Goal: Task Accomplishment & Management: Complete application form

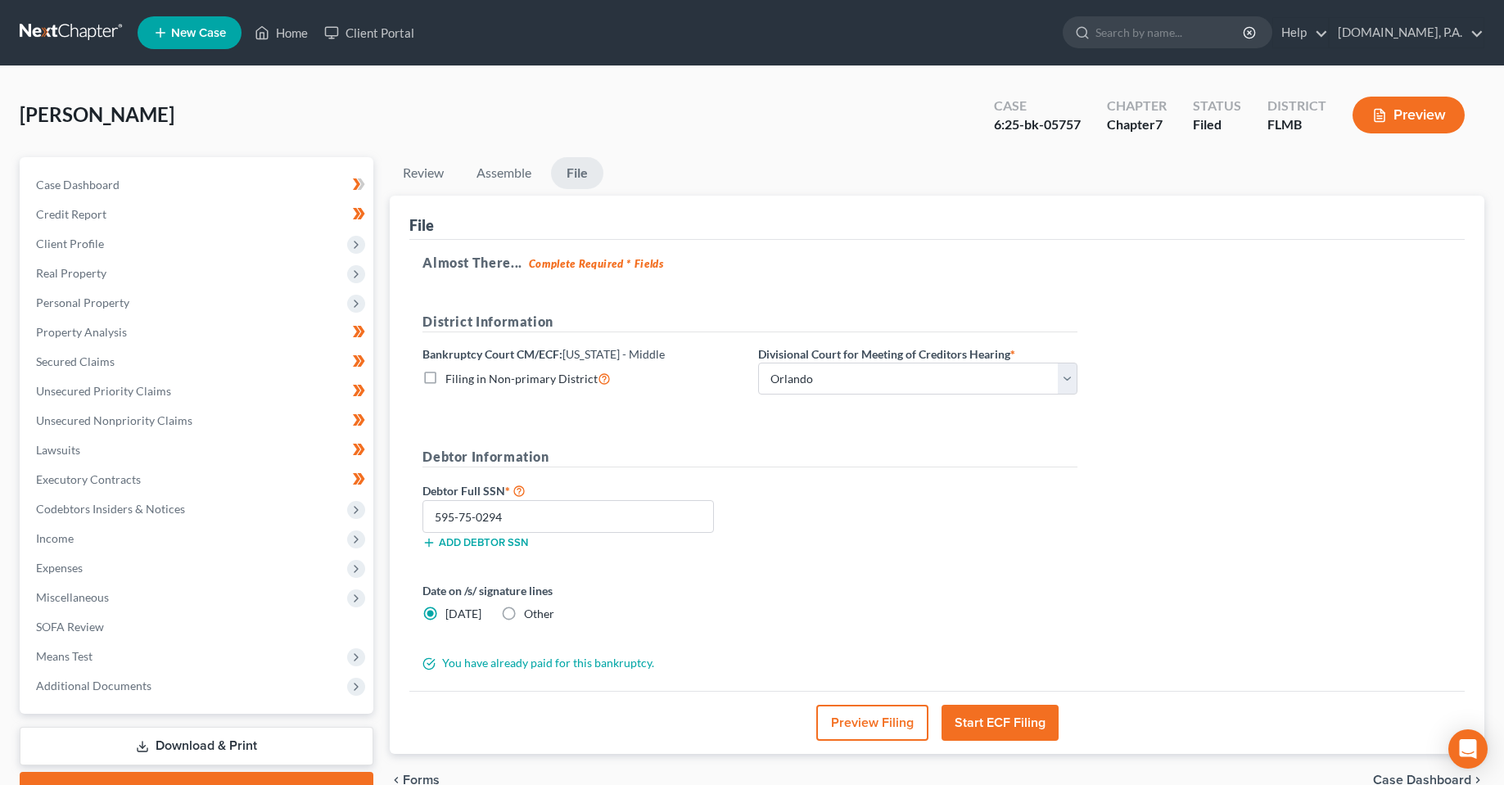
select select "2"
click at [290, 35] on link "Home" at bounding box center [281, 32] width 70 height 29
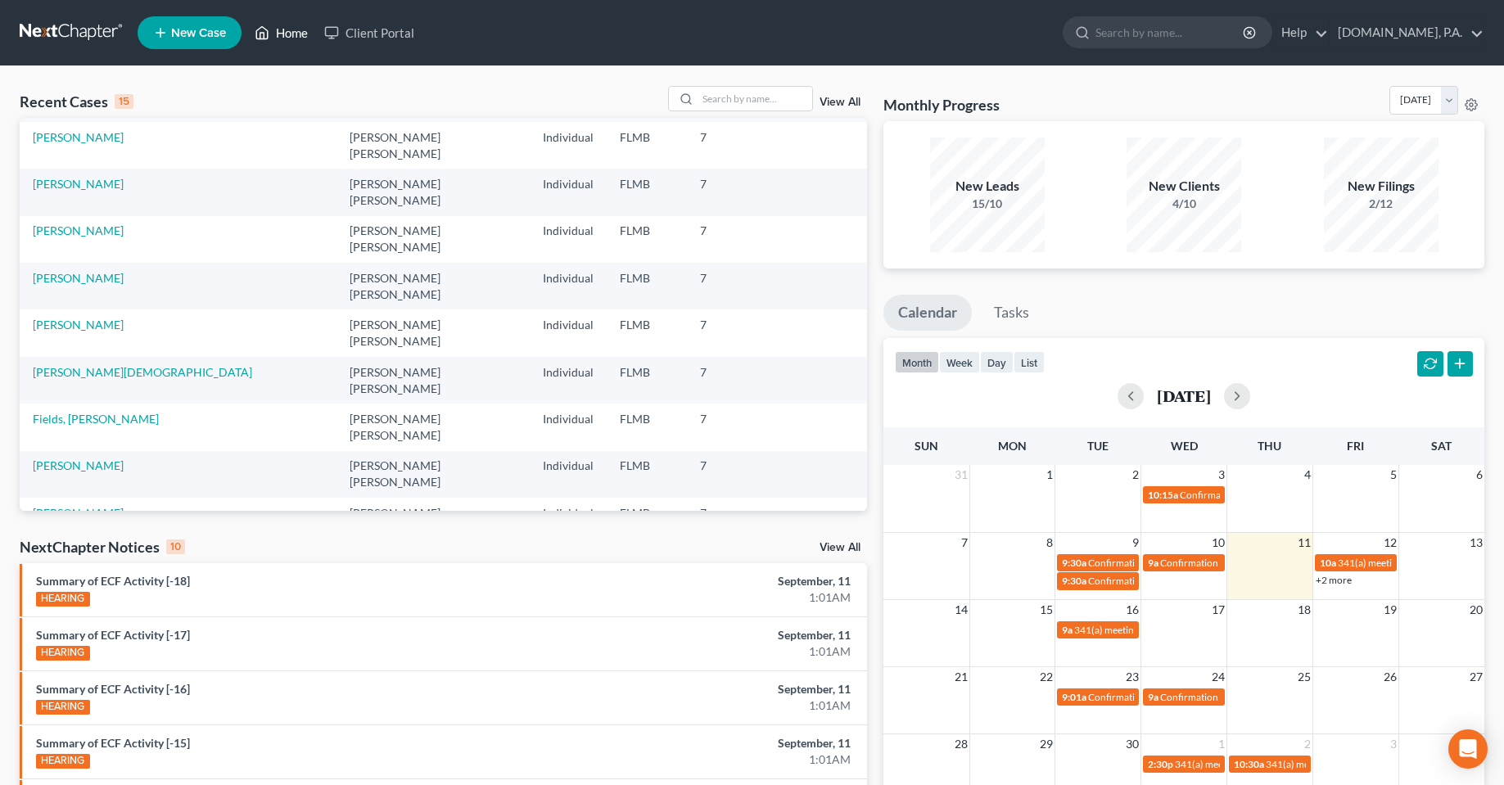
scroll to position [112, 0]
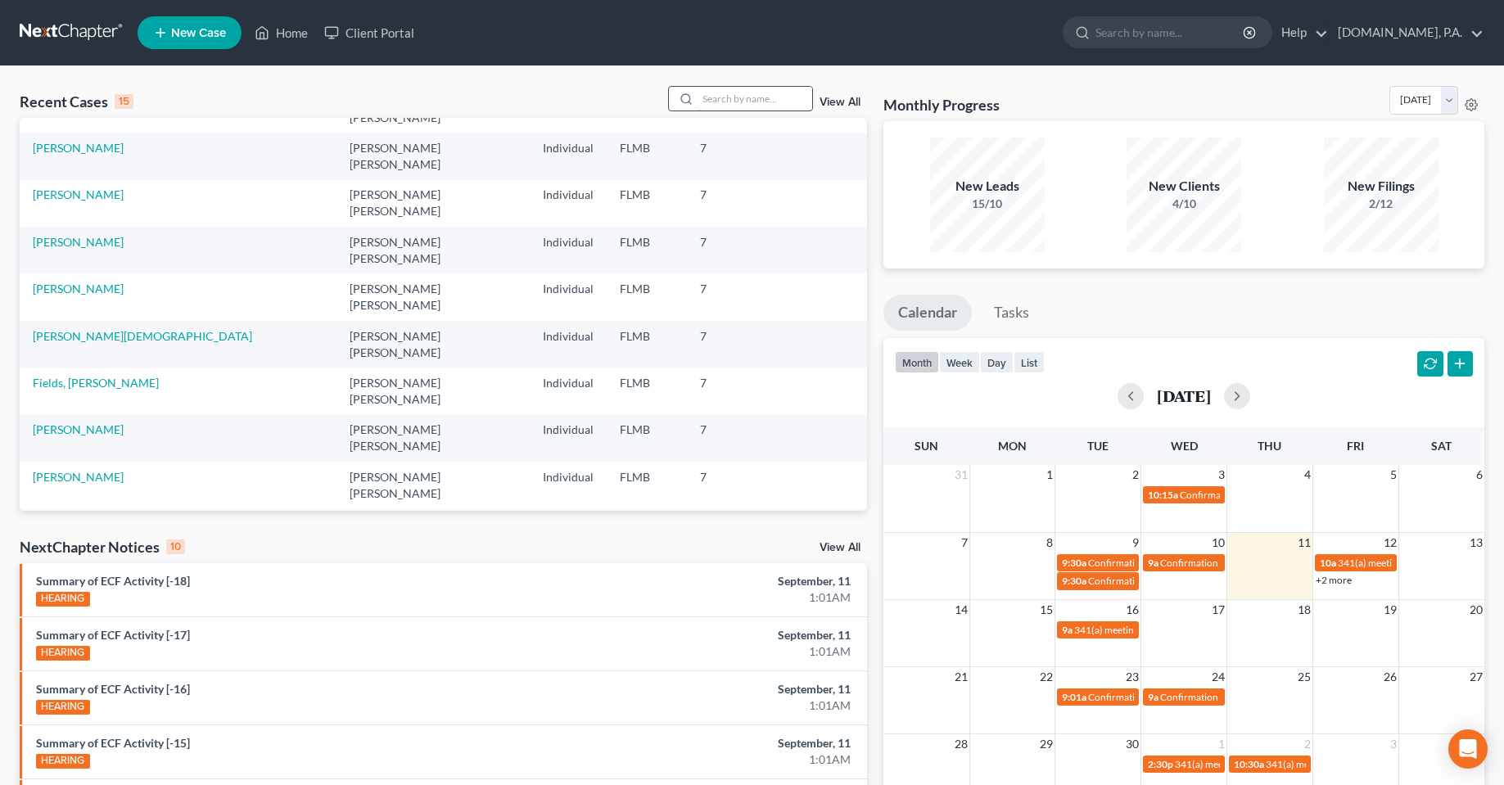
click at [777, 97] on input "search" at bounding box center [755, 99] width 115 height 24
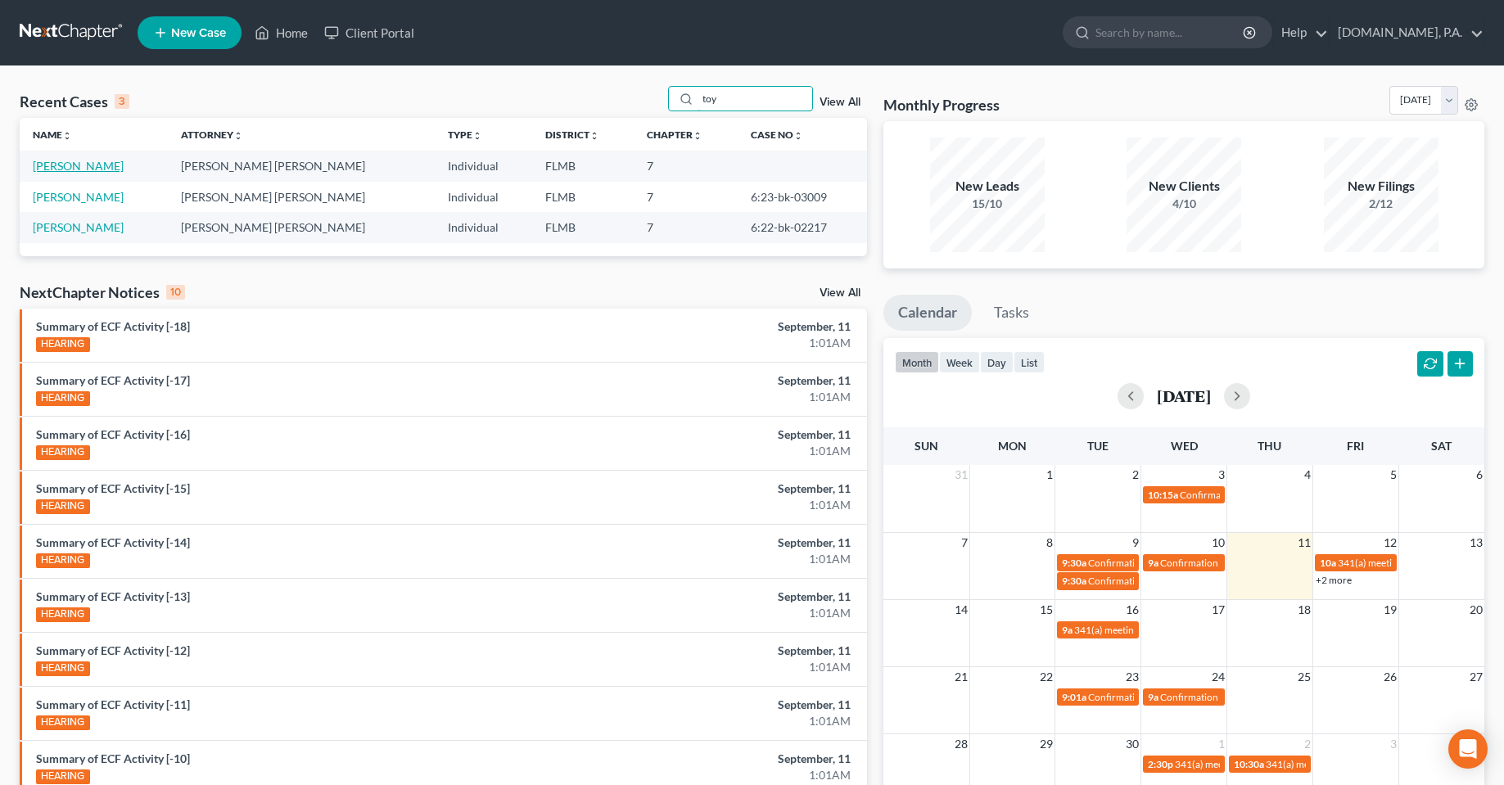
type input "toy"
click at [78, 165] on link "[PERSON_NAME]" at bounding box center [78, 166] width 91 height 14
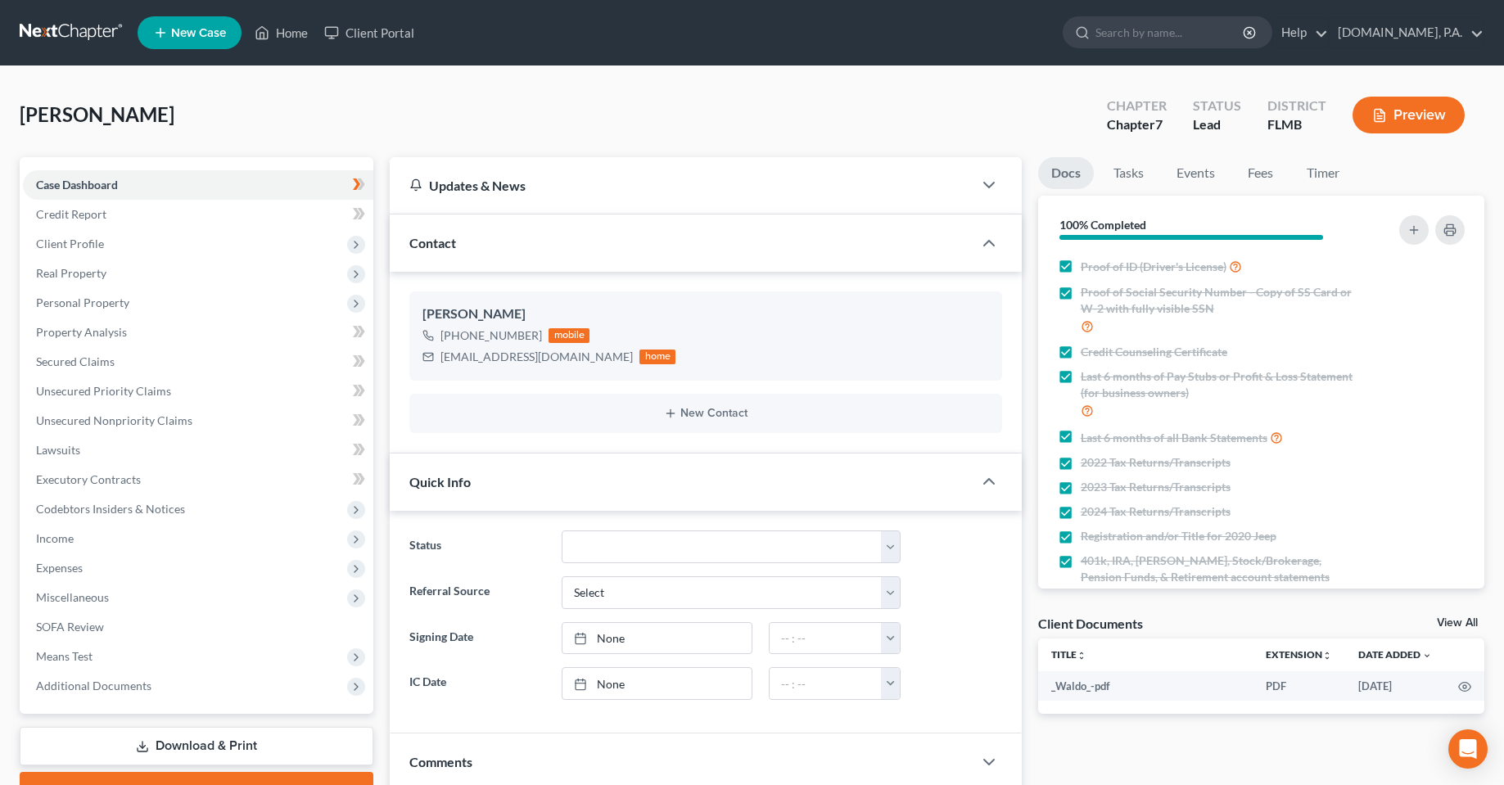
drag, startPoint x: 154, startPoint y: 121, endPoint x: 127, endPoint y: 121, distance: 27.0
click at [127, 121] on span "[PERSON_NAME]" at bounding box center [97, 114] width 155 height 24
click at [210, 115] on div "[PERSON_NAME] Upgraded Chapter Chapter 7 Status Lead District [GEOGRAPHIC_DATA]…" at bounding box center [752, 121] width 1465 height 71
click at [65, 550] on span "Income" at bounding box center [198, 538] width 350 height 29
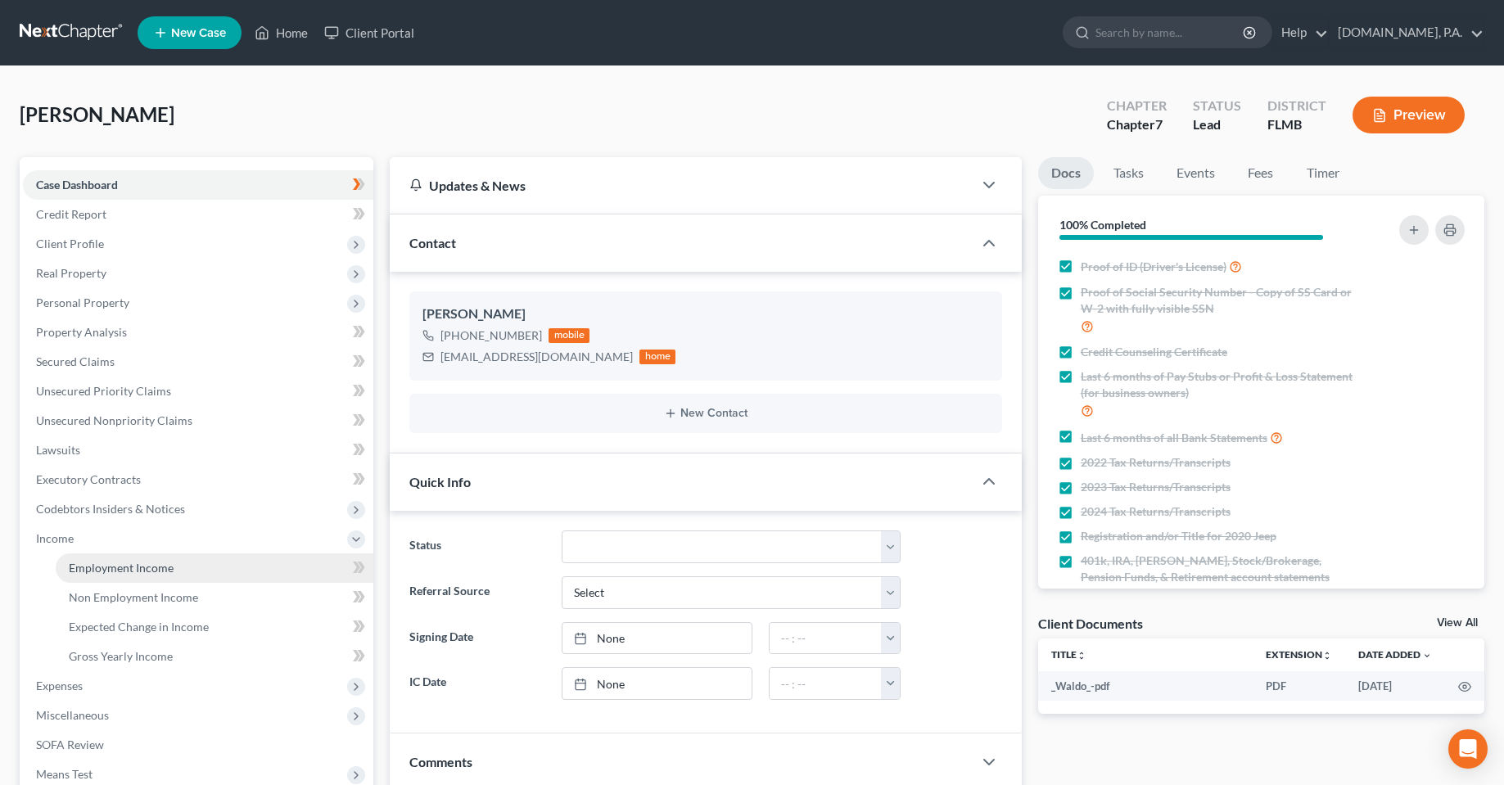
click at [126, 571] on span "Employment Income" at bounding box center [121, 568] width 105 height 14
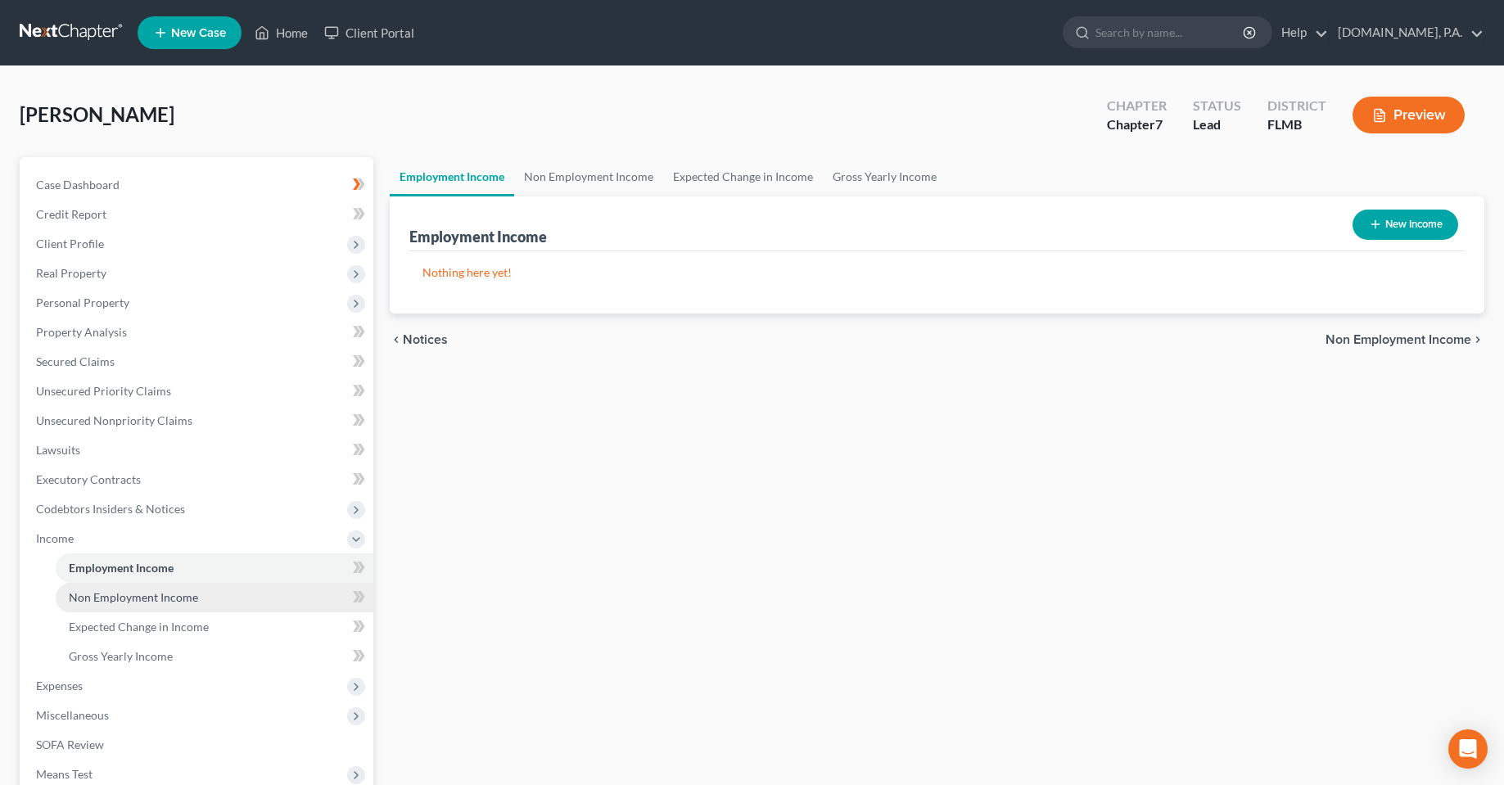
click at [165, 599] on span "Non Employment Income" at bounding box center [133, 597] width 129 height 14
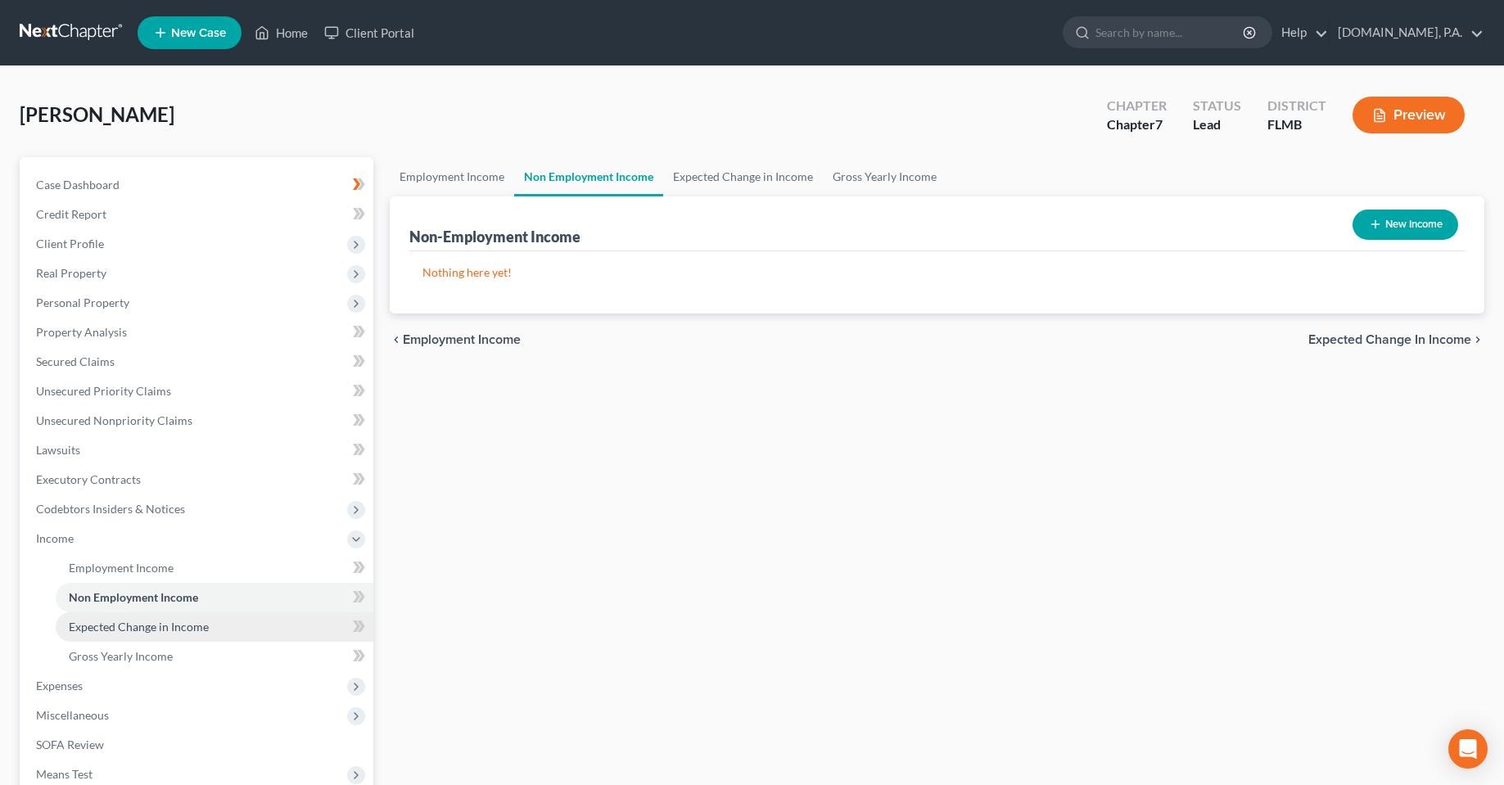
click at [182, 621] on span "Expected Change in Income" at bounding box center [139, 627] width 140 height 14
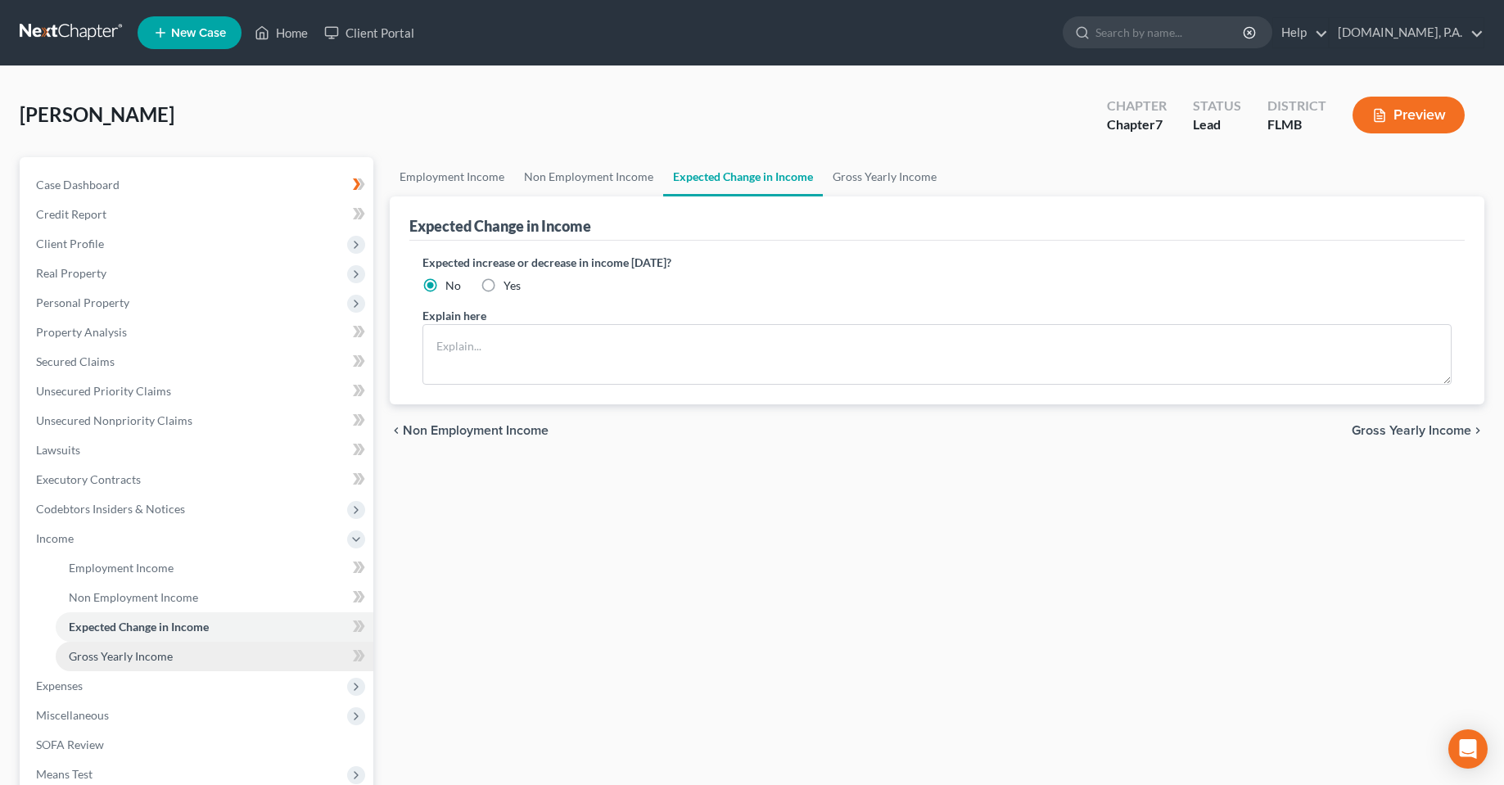
click at [142, 654] on span "Gross Yearly Income" at bounding box center [121, 656] width 104 height 14
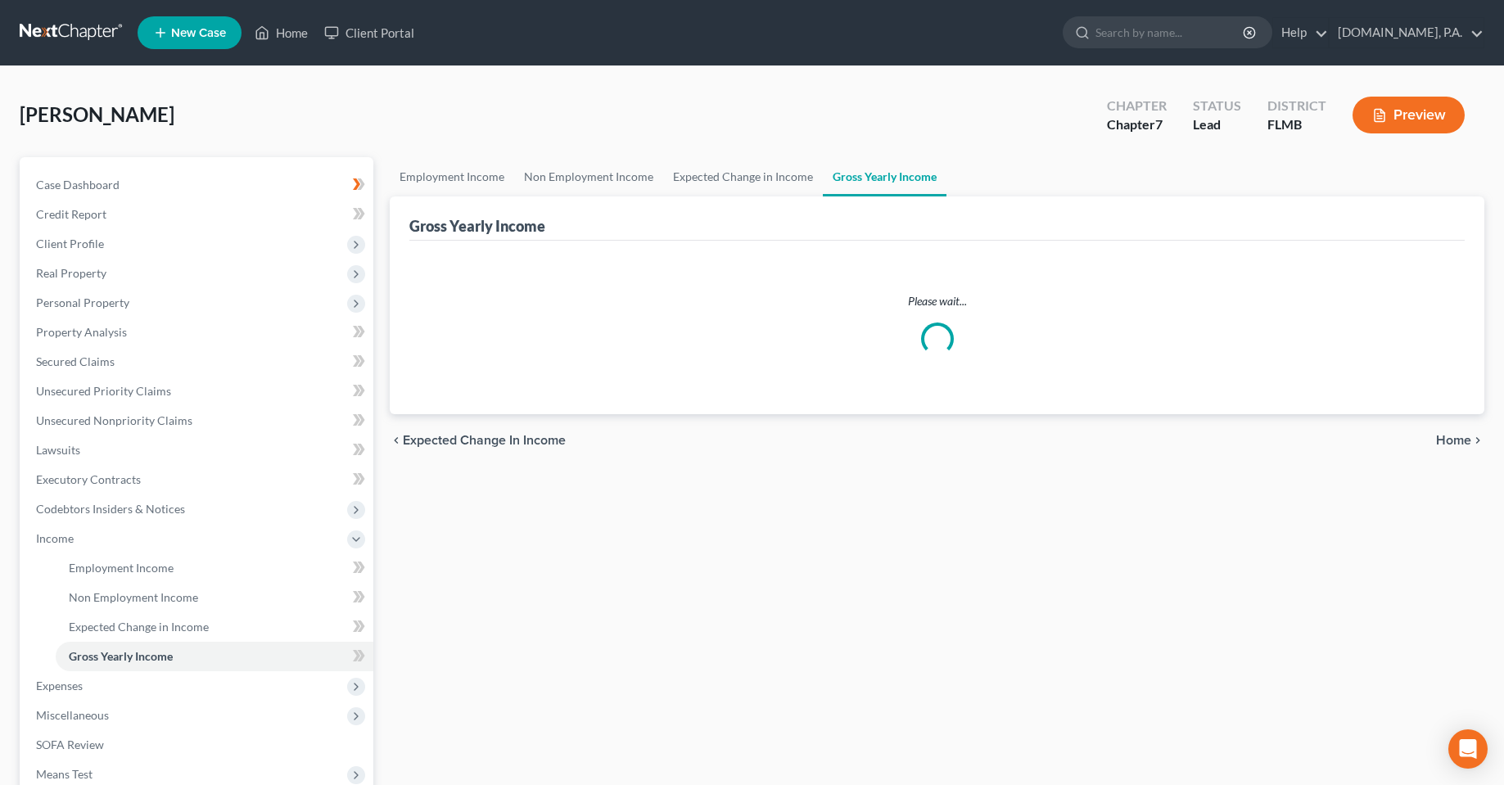
click at [638, 634] on div "Employment Income Non Employment Income Expected Change in Income Gross Yearly …" at bounding box center [937, 541] width 1111 height 769
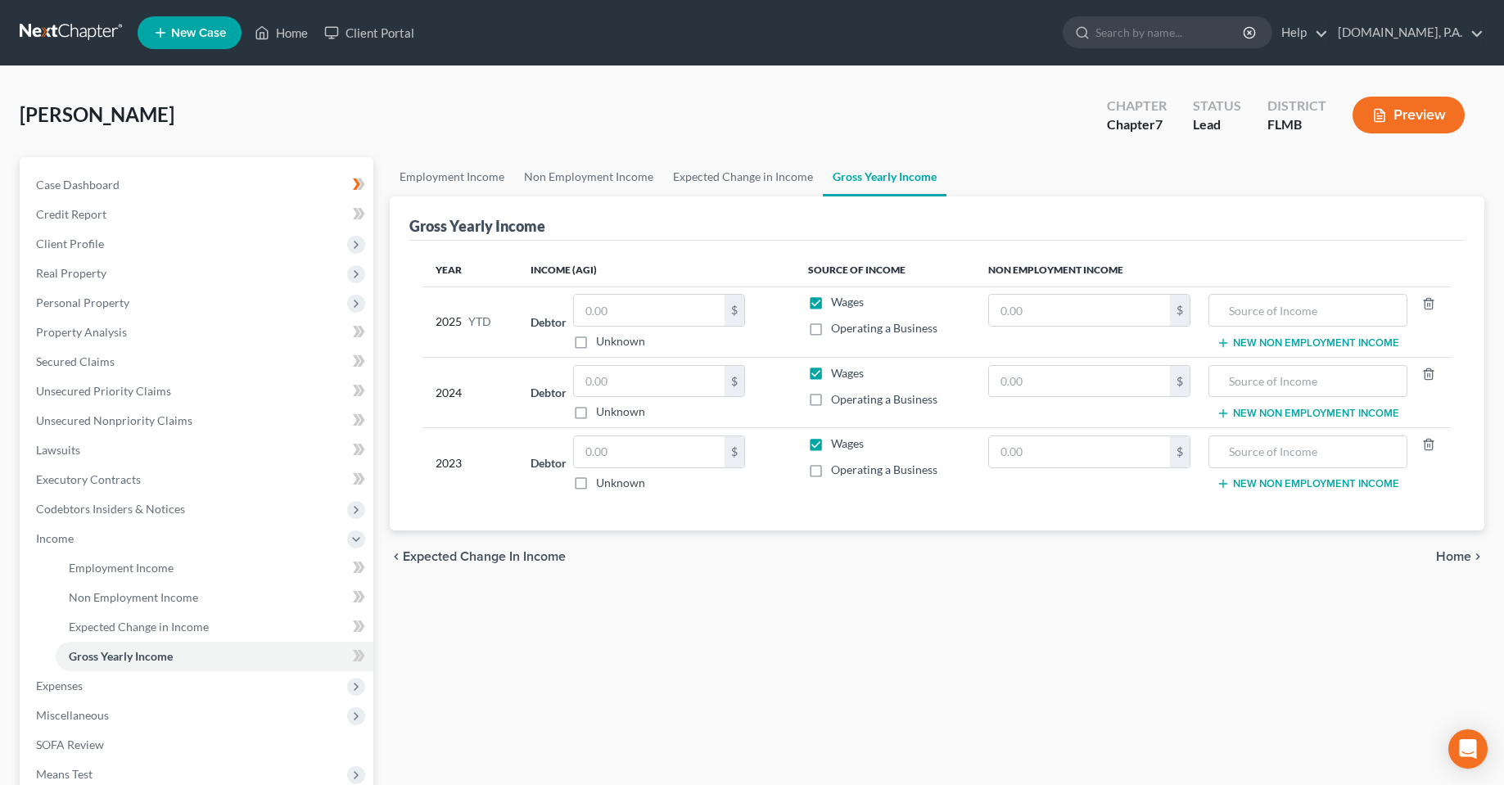
click at [610, 154] on div "[PERSON_NAME] Upgraded Chapter Chapter 7 Status Lead District [GEOGRAPHIC_DATA]…" at bounding box center [752, 121] width 1465 height 71
click at [358, 37] on link "Client Portal" at bounding box center [369, 32] width 106 height 29
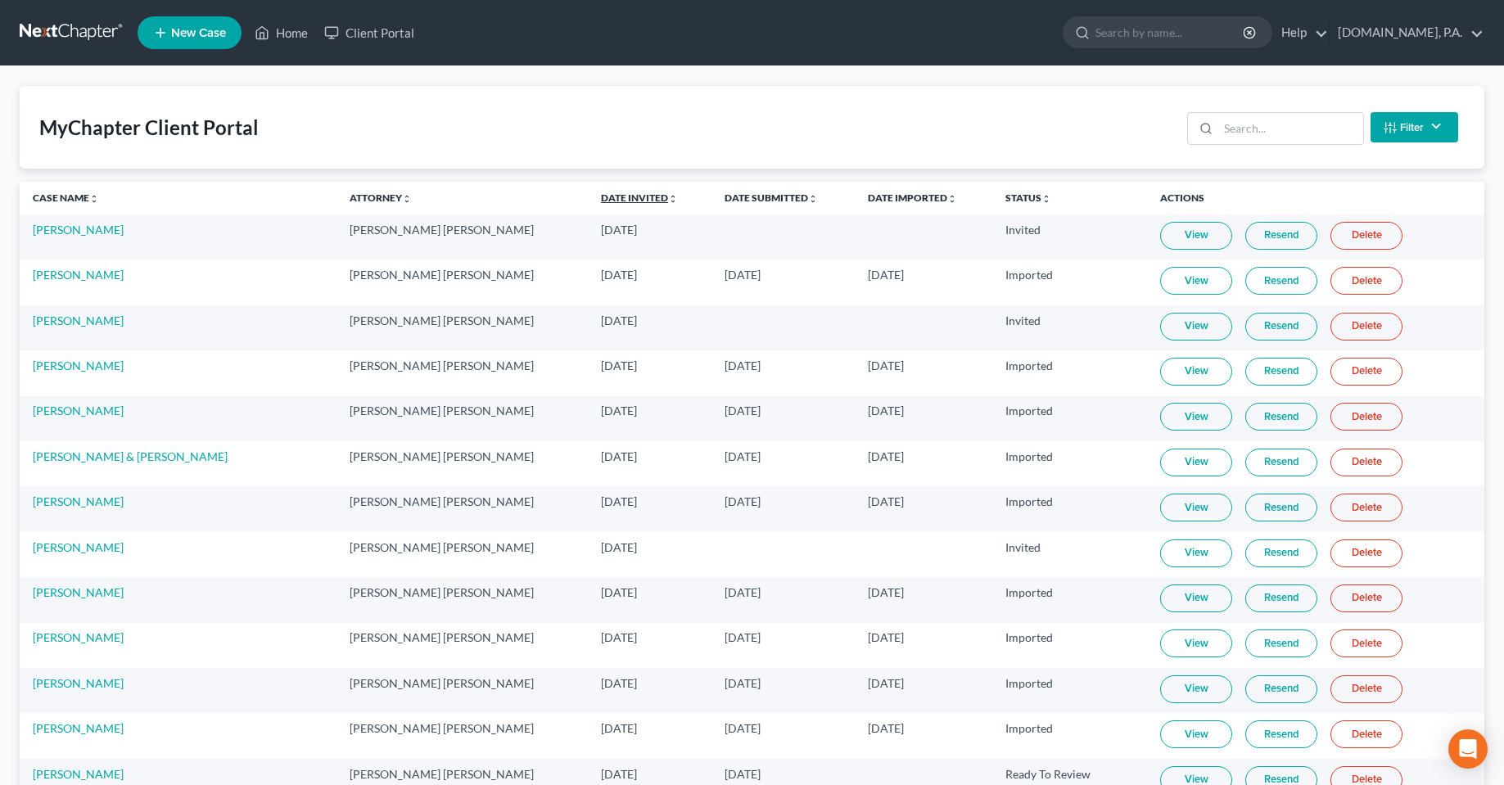
click at [601, 196] on link "Date Invited unfold_more expand_more expand_less" at bounding box center [639, 198] width 77 height 12
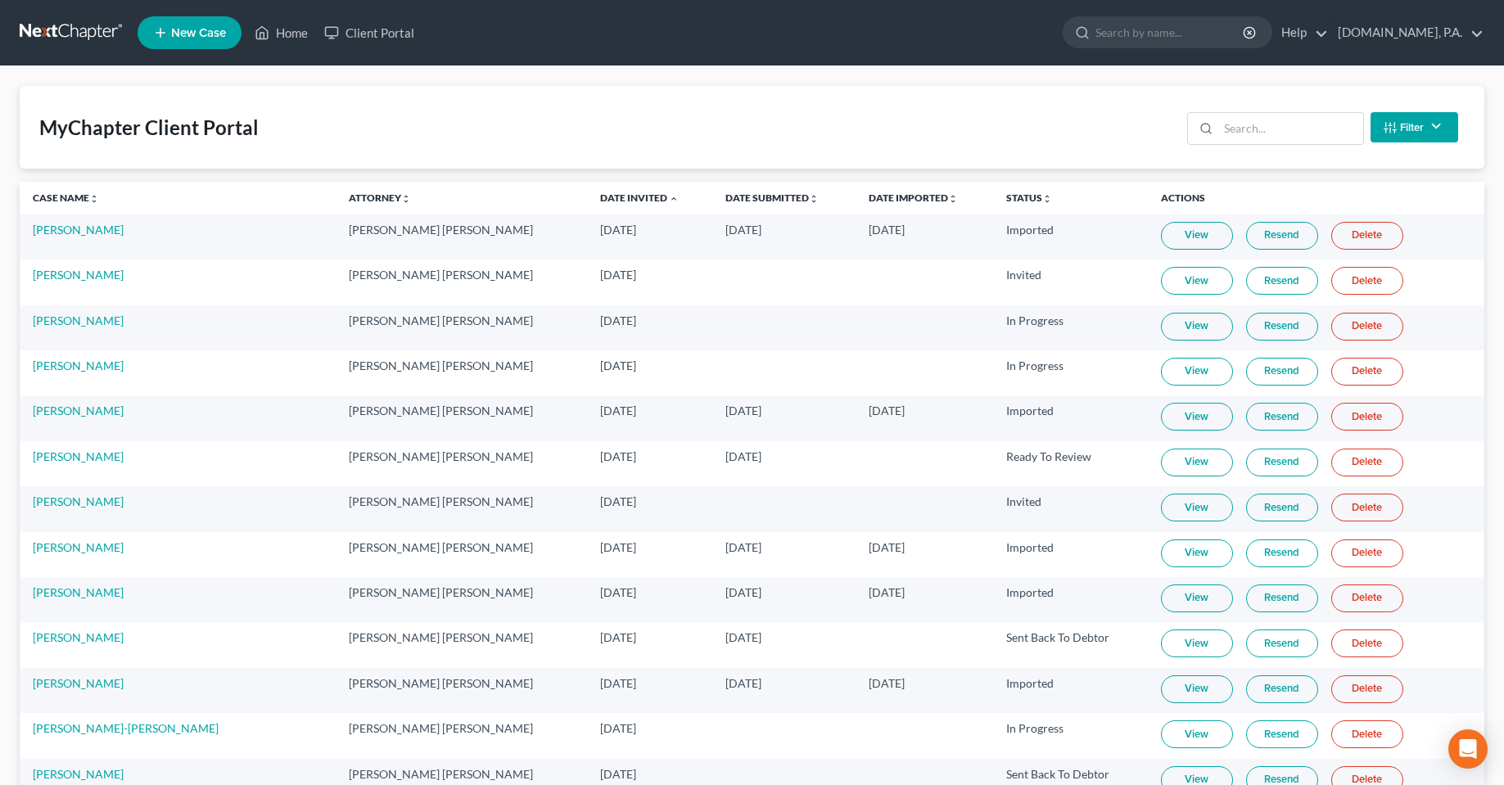
click at [1187, 287] on link "View" at bounding box center [1197, 281] width 72 height 28
click at [1479, 40] on link "[DOMAIN_NAME], P.A." at bounding box center [1407, 32] width 154 height 29
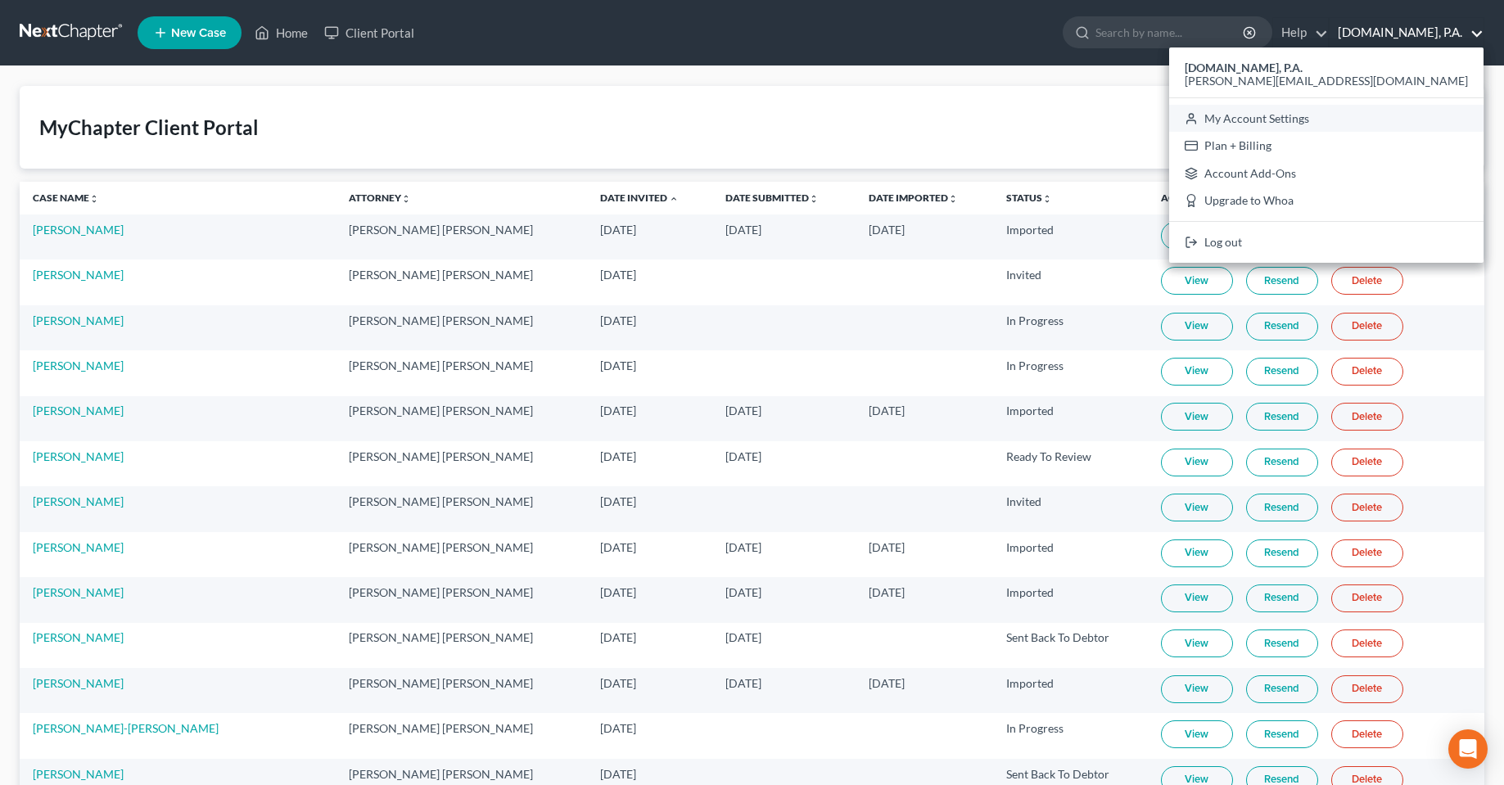
click at [1404, 120] on link "My Account Settings" at bounding box center [1326, 119] width 314 height 28
select select "24"
select select "9"
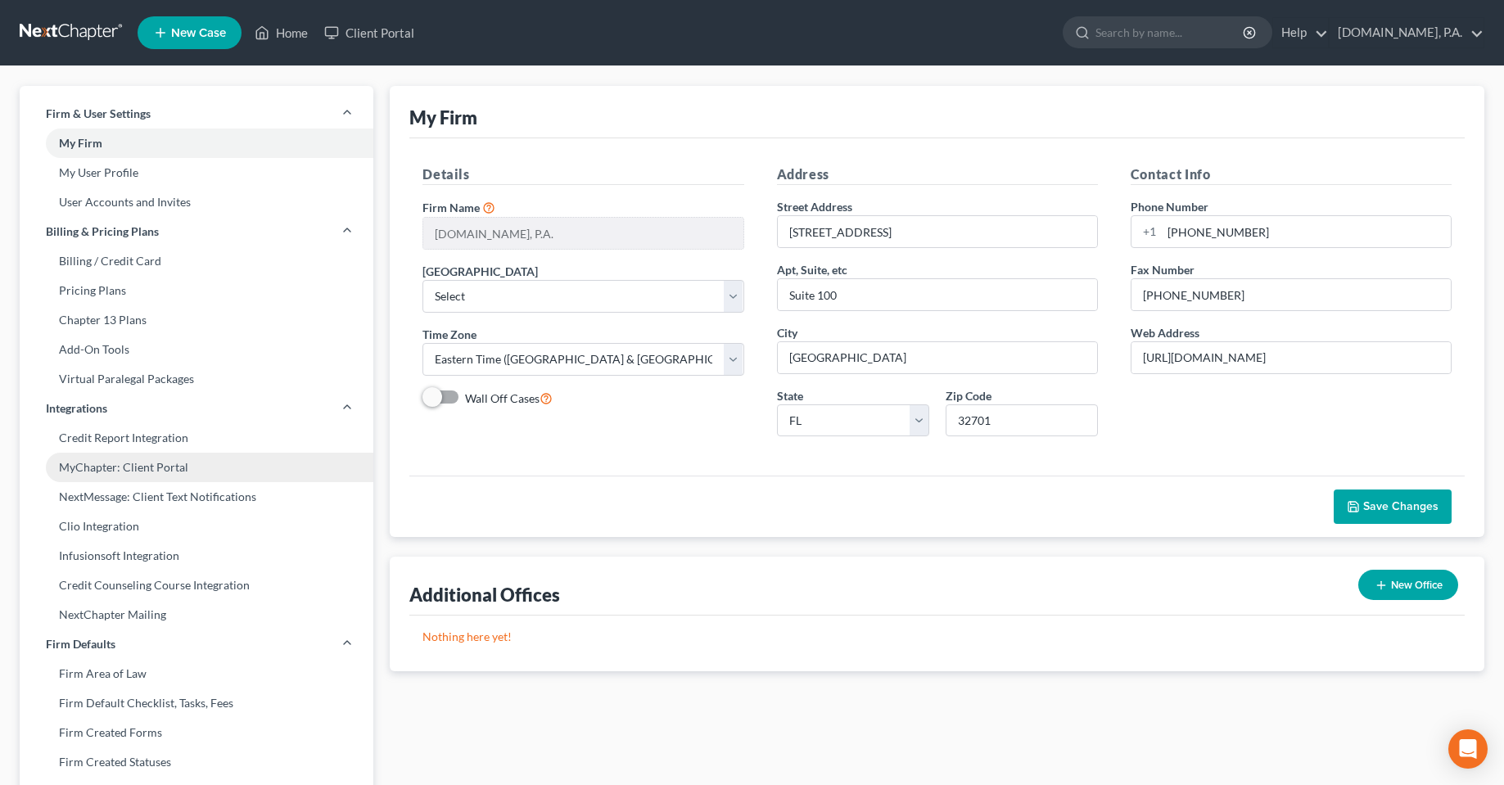
click at [139, 466] on link "MyChapter: Client Portal" at bounding box center [197, 467] width 354 height 29
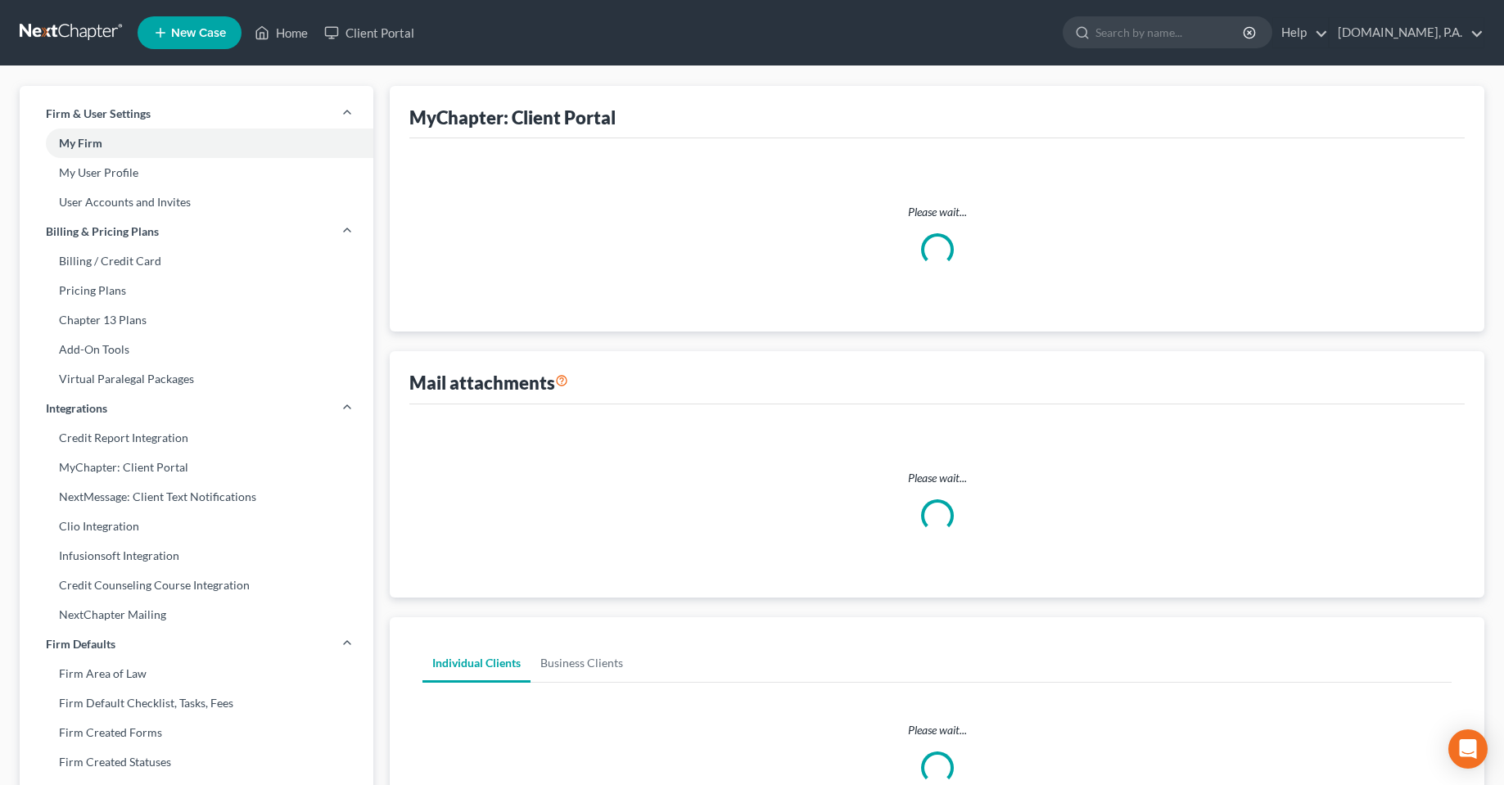
select select
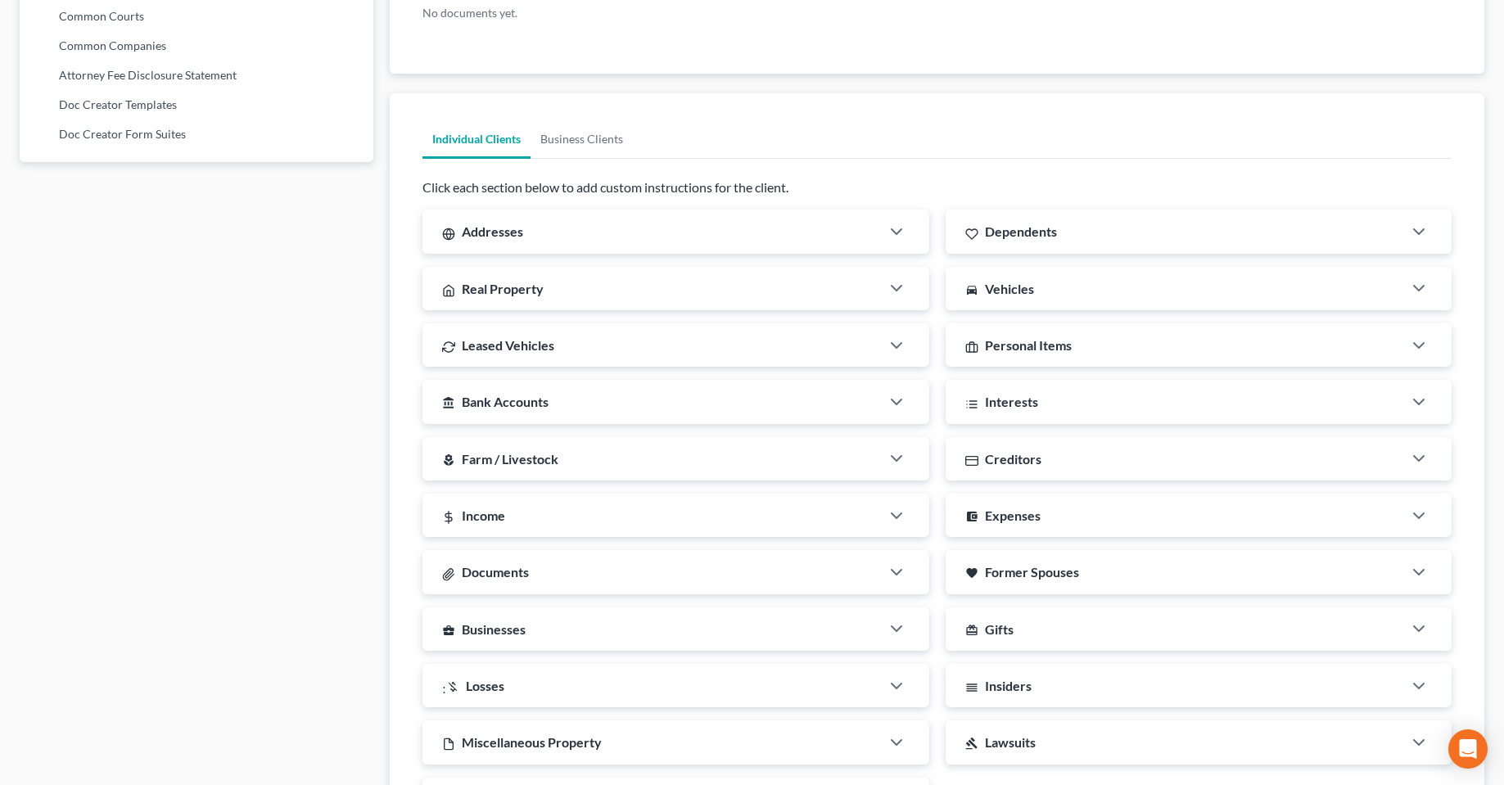
scroll to position [982, 0]
click at [1097, 301] on div "directions_car Vehicles" at bounding box center [1174, 287] width 457 height 43
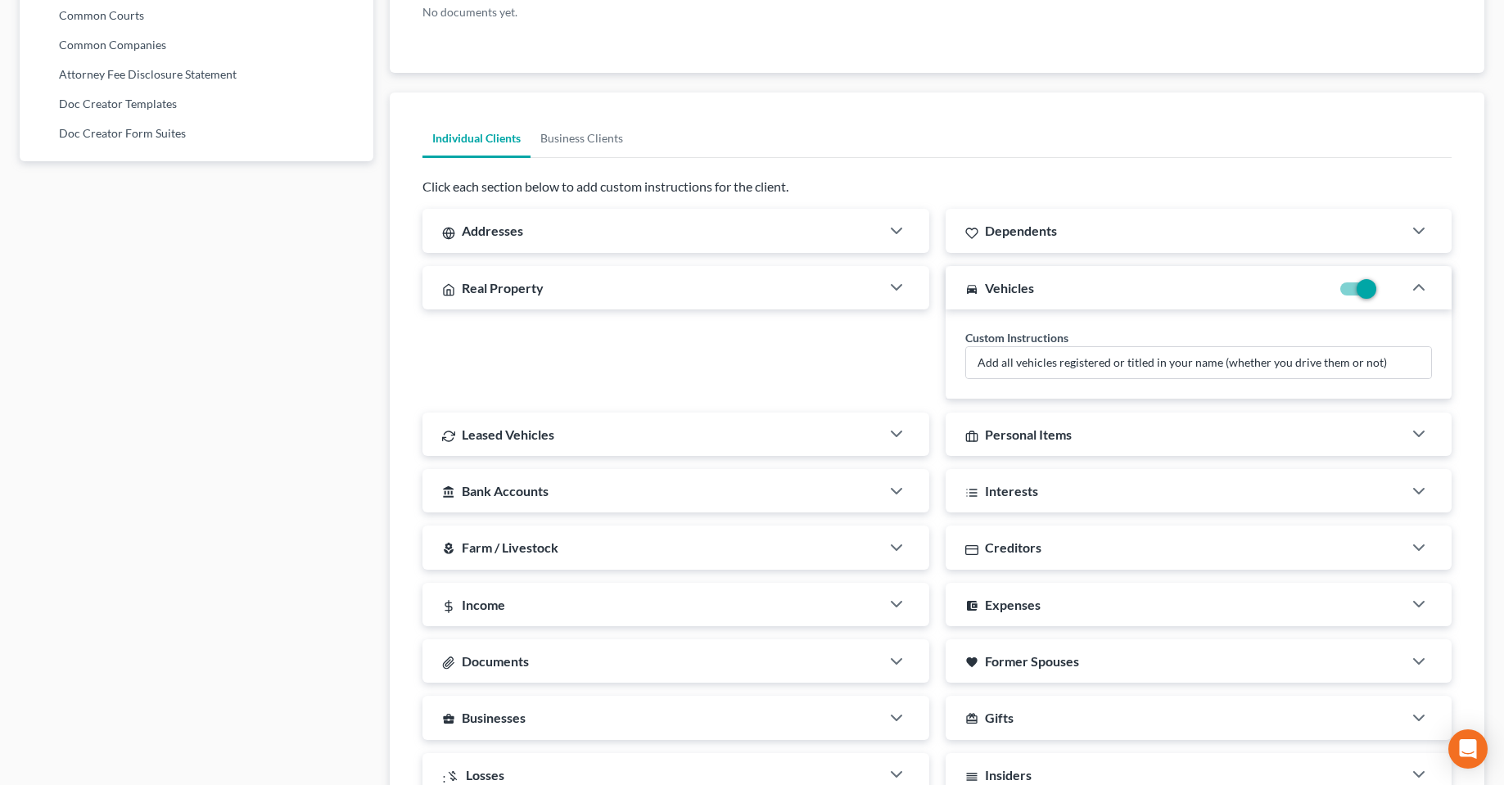
click at [1074, 296] on div "directions_car Vehicles" at bounding box center [1138, 287] width 385 height 43
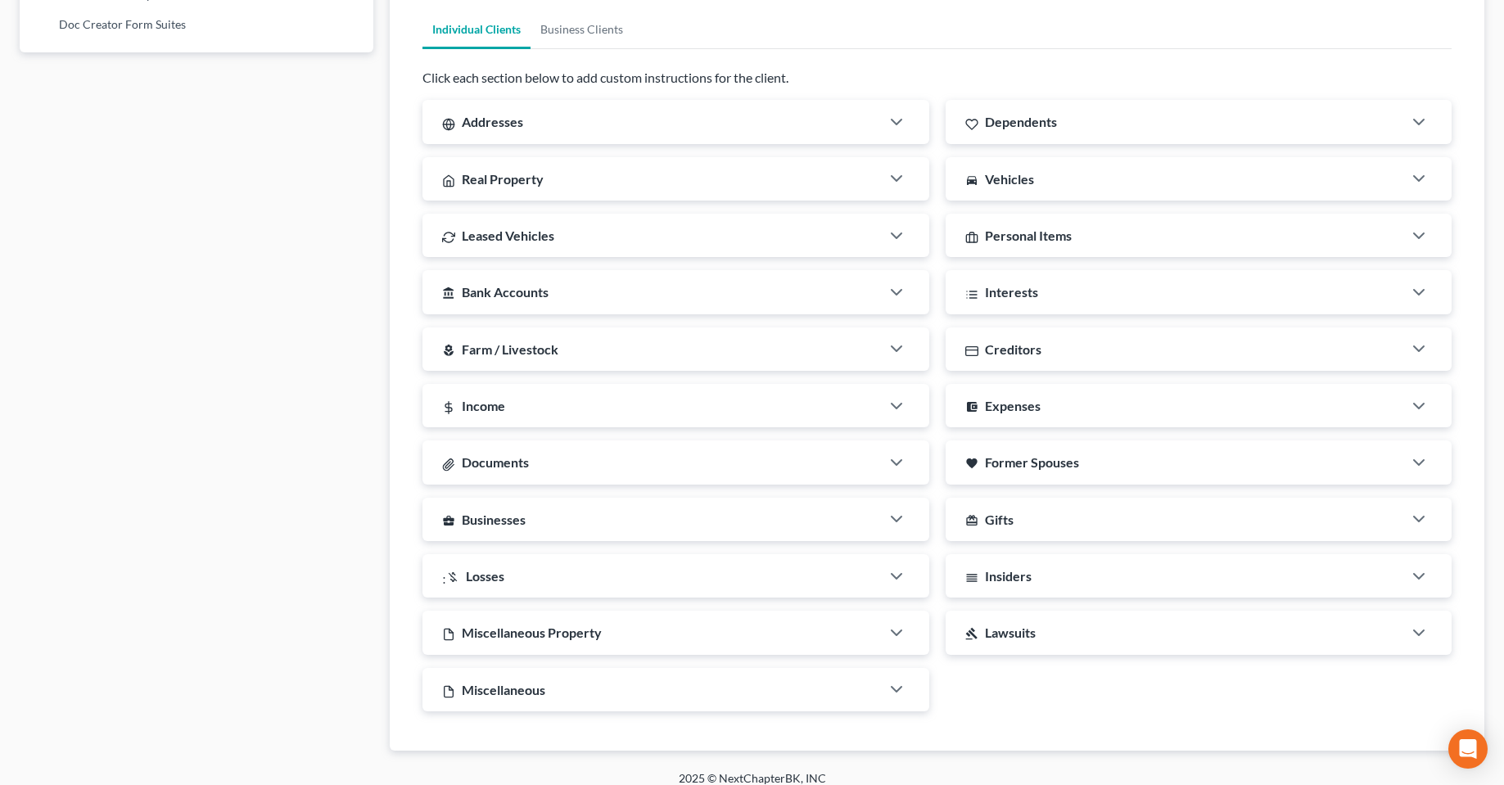
scroll to position [1106, 0]
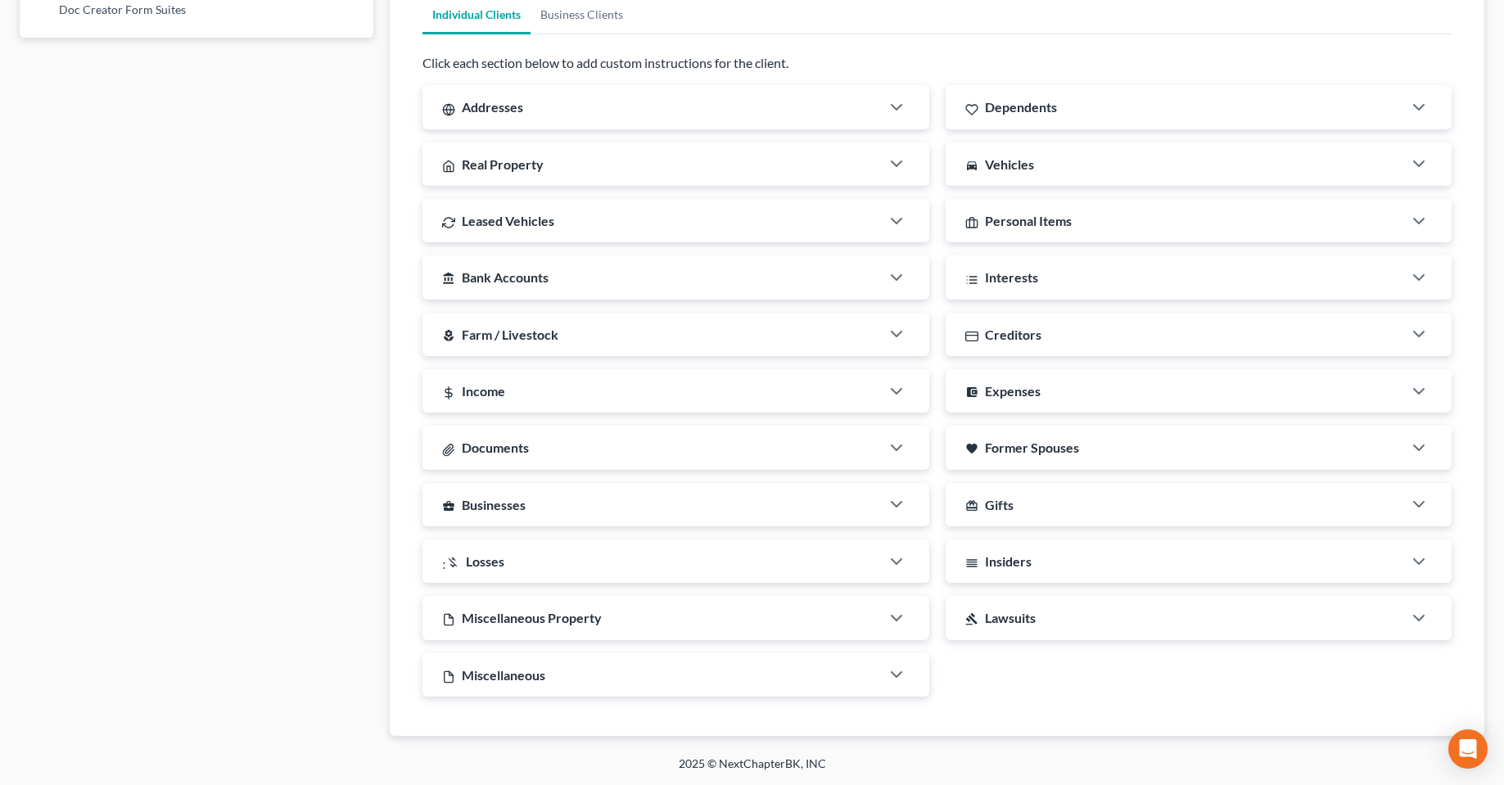
click at [1124, 209] on div "Personal Items" at bounding box center [1174, 220] width 457 height 43
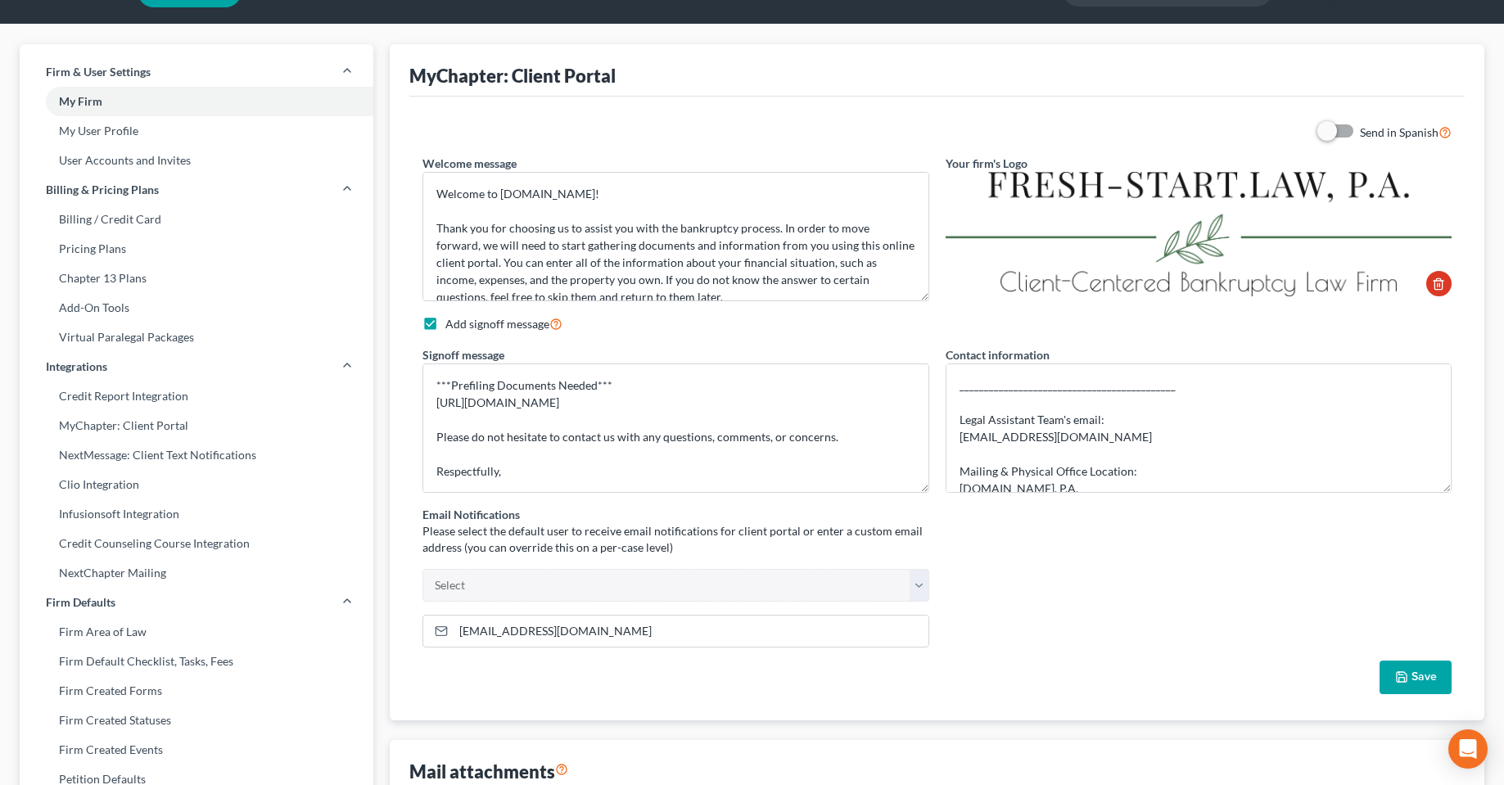
scroll to position [0, 0]
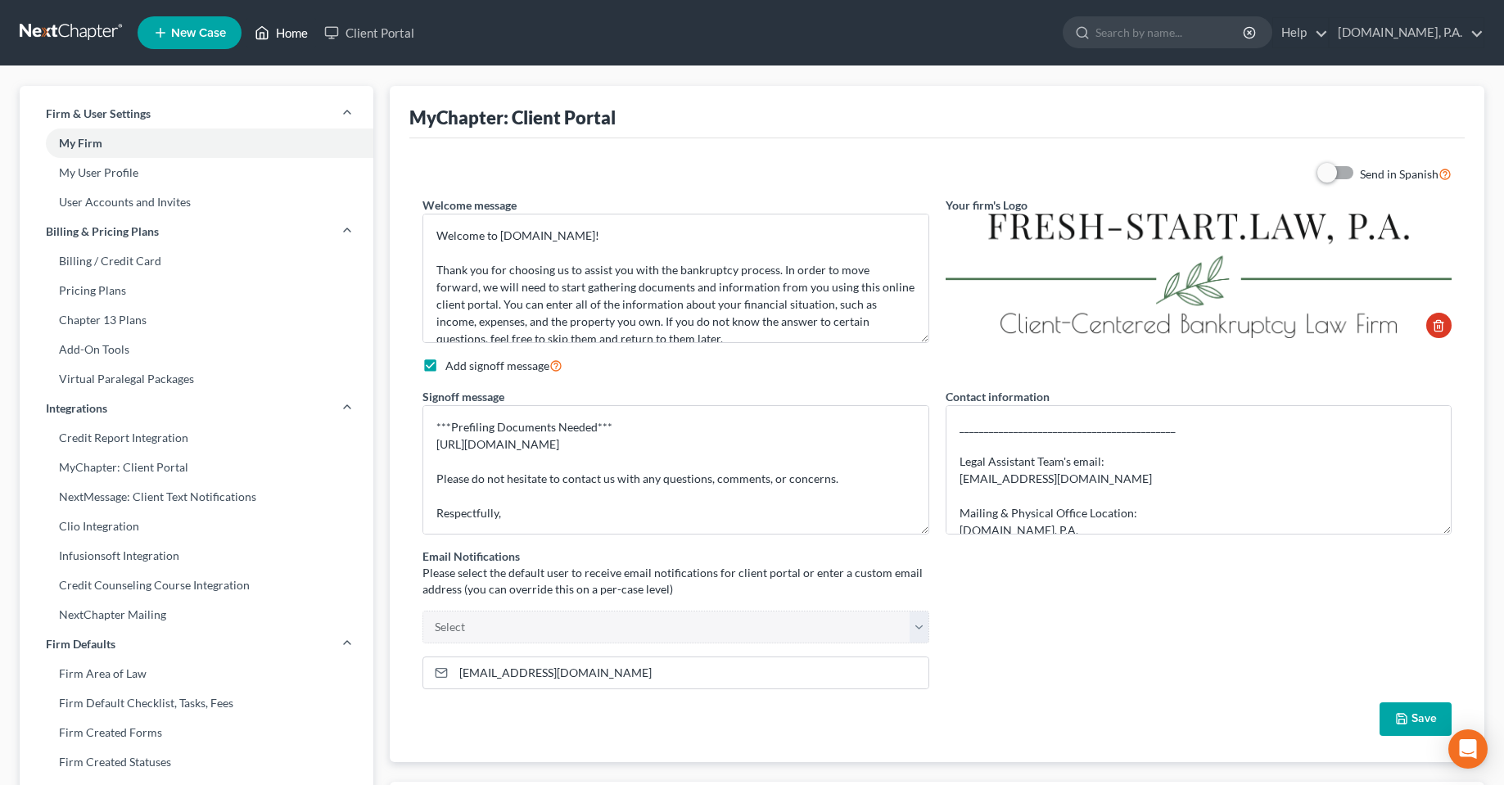
click at [292, 38] on link "Home" at bounding box center [281, 32] width 70 height 29
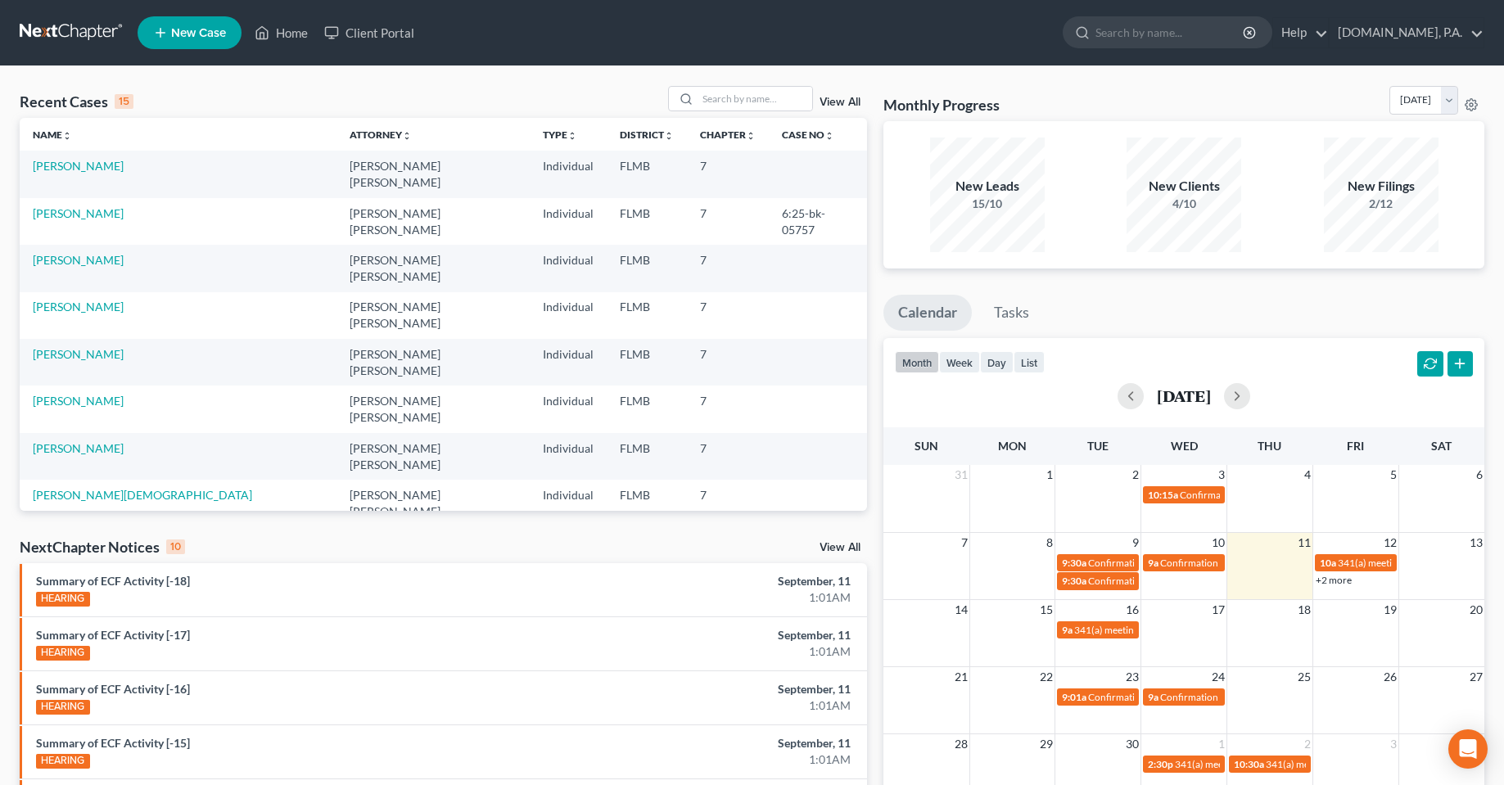
click at [79, 210] on td "[PERSON_NAME]" at bounding box center [178, 221] width 317 height 47
click at [91, 198] on td "[PERSON_NAME]" at bounding box center [178, 221] width 317 height 47
click at [92, 206] on link "[PERSON_NAME]" at bounding box center [78, 213] width 91 height 14
select select "2"
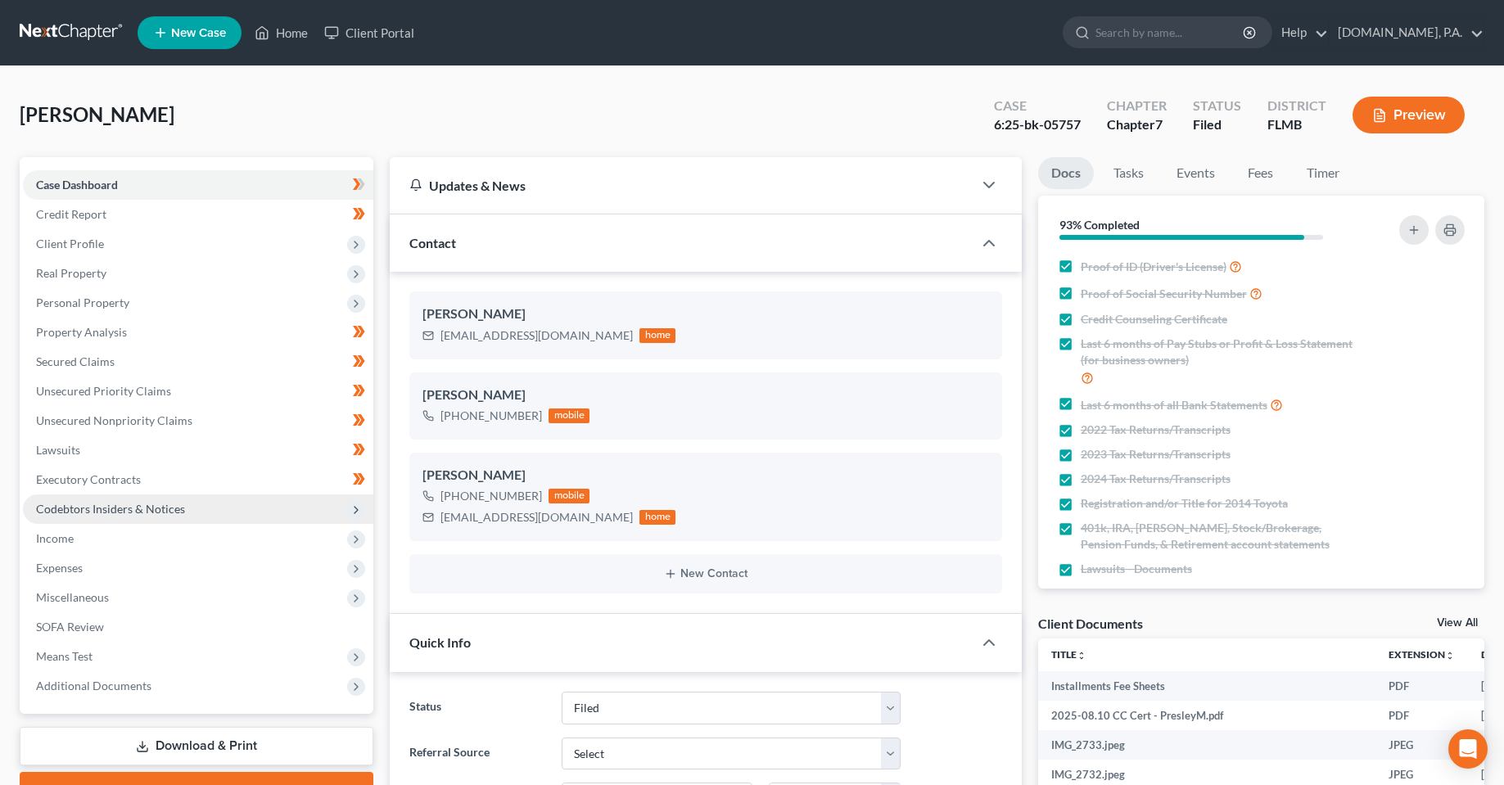
click at [66, 503] on span "Codebtors Insiders & Notices" at bounding box center [110, 509] width 149 height 14
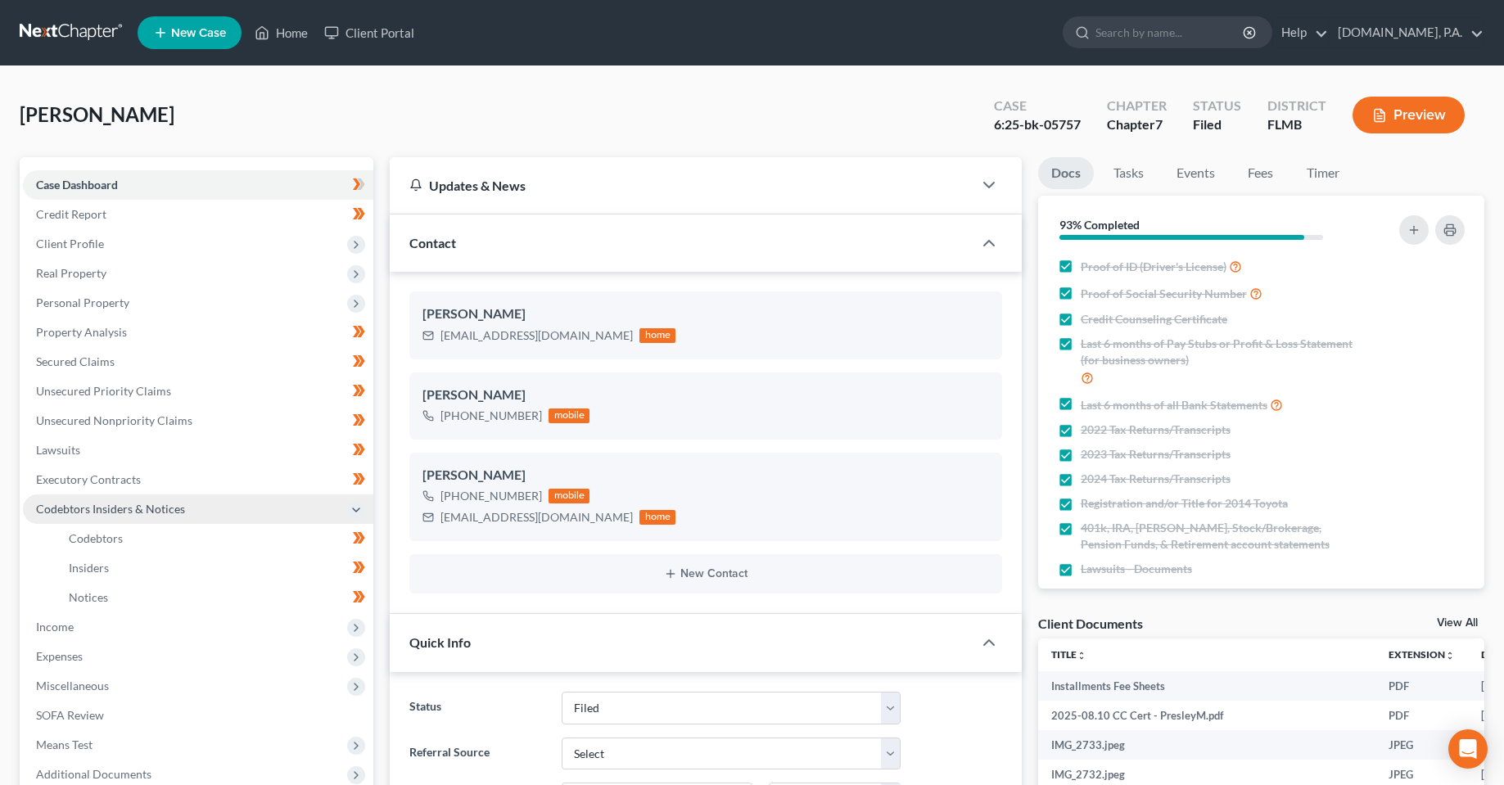
click at [84, 504] on span "Codebtors Insiders & Notices" at bounding box center [110, 509] width 149 height 14
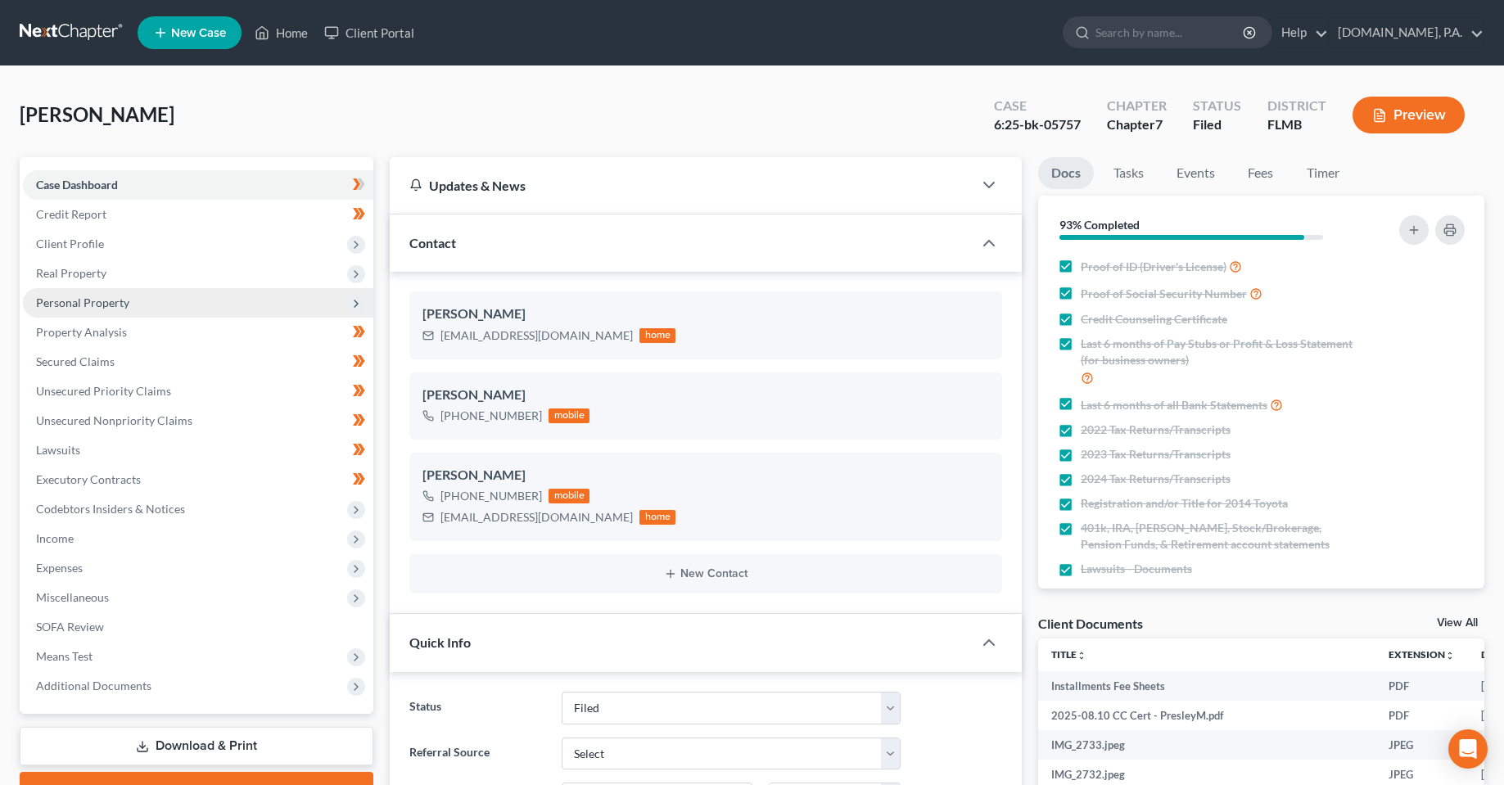
click at [83, 306] on span "Personal Property" at bounding box center [82, 303] width 93 height 14
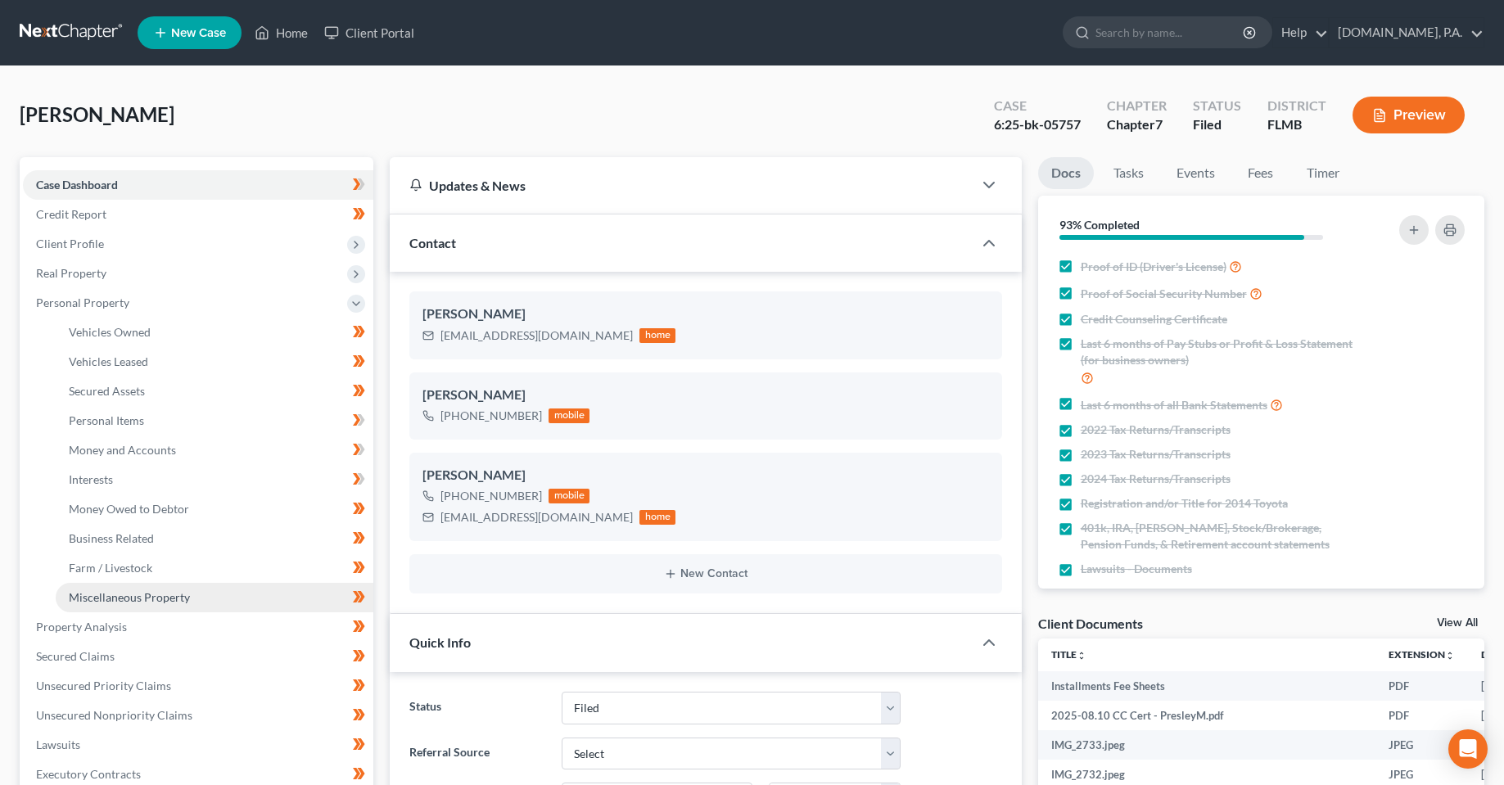
click at [160, 595] on span "Miscellaneous Property" at bounding box center [129, 597] width 121 height 14
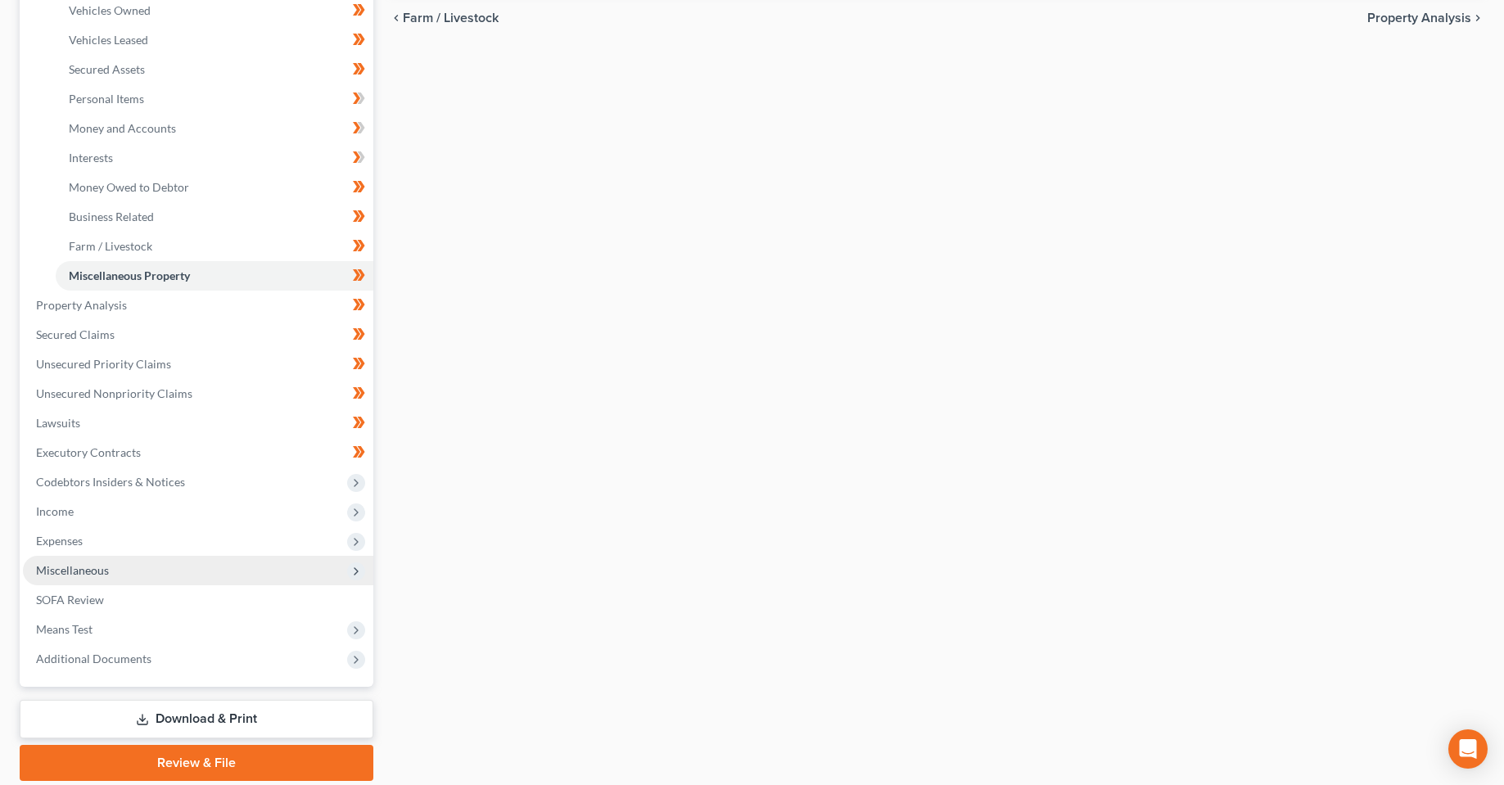
scroll to position [327, 0]
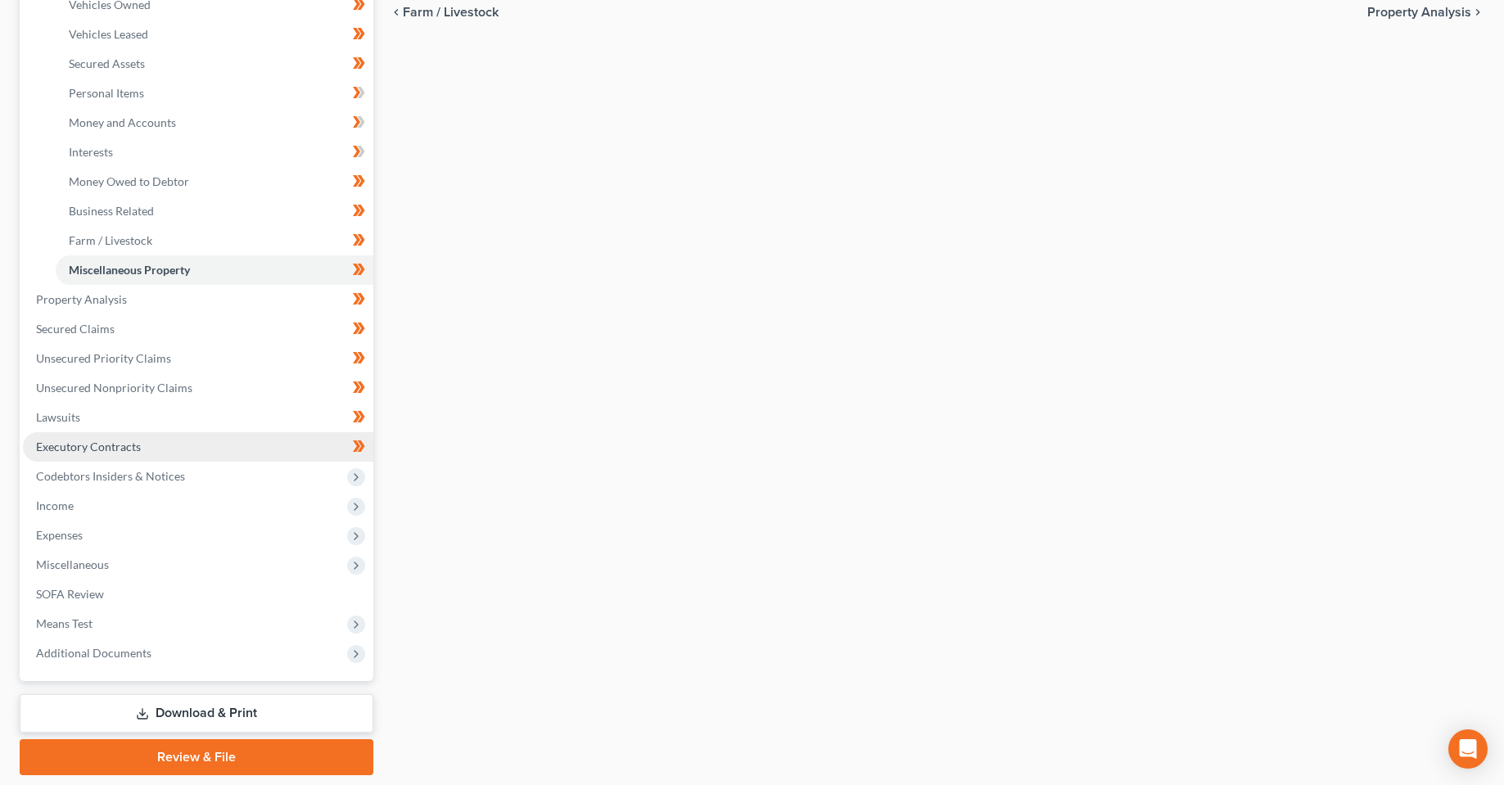
click at [65, 449] on span "Executory Contracts" at bounding box center [88, 447] width 105 height 14
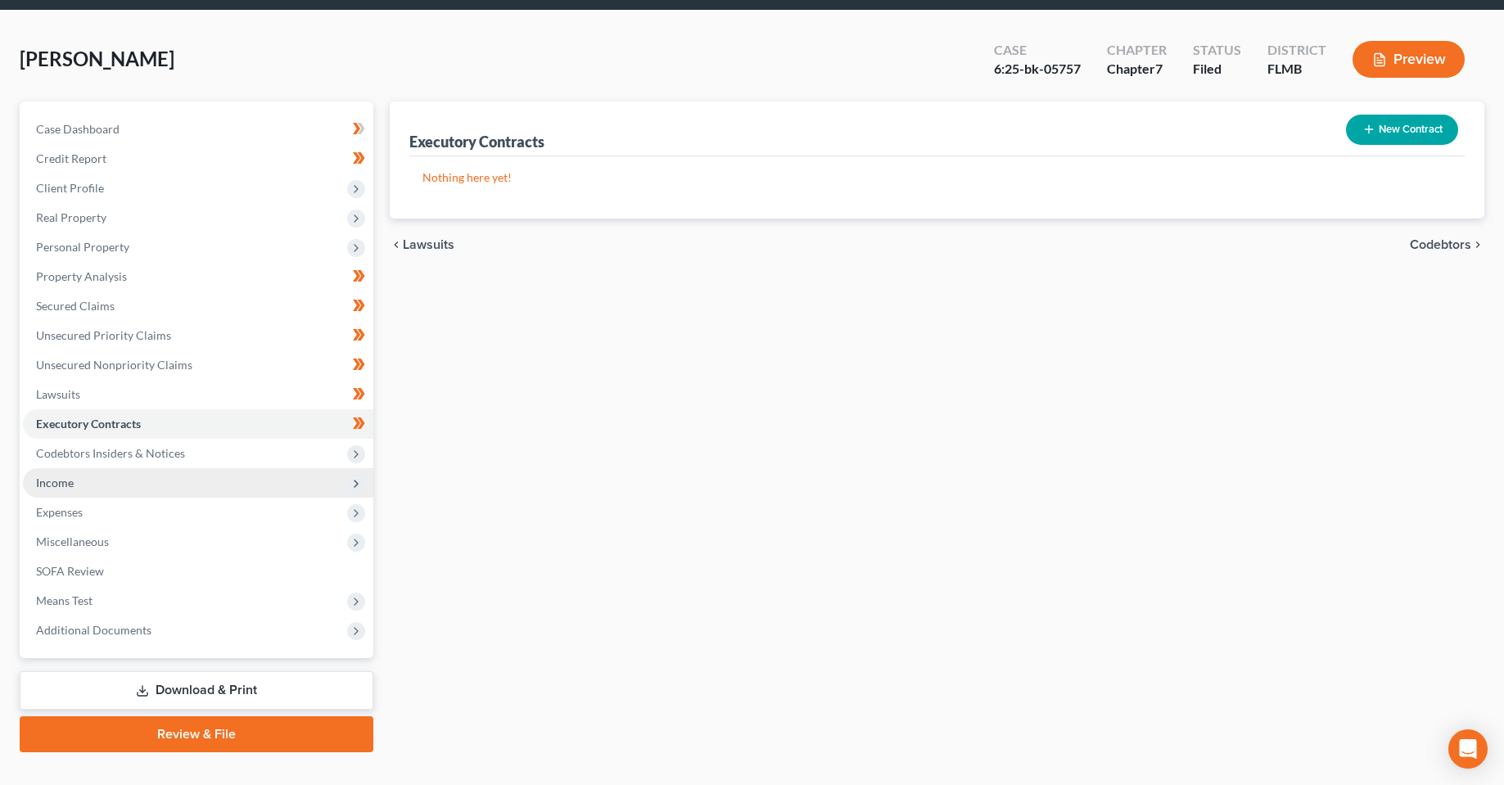
scroll to position [82, 0]
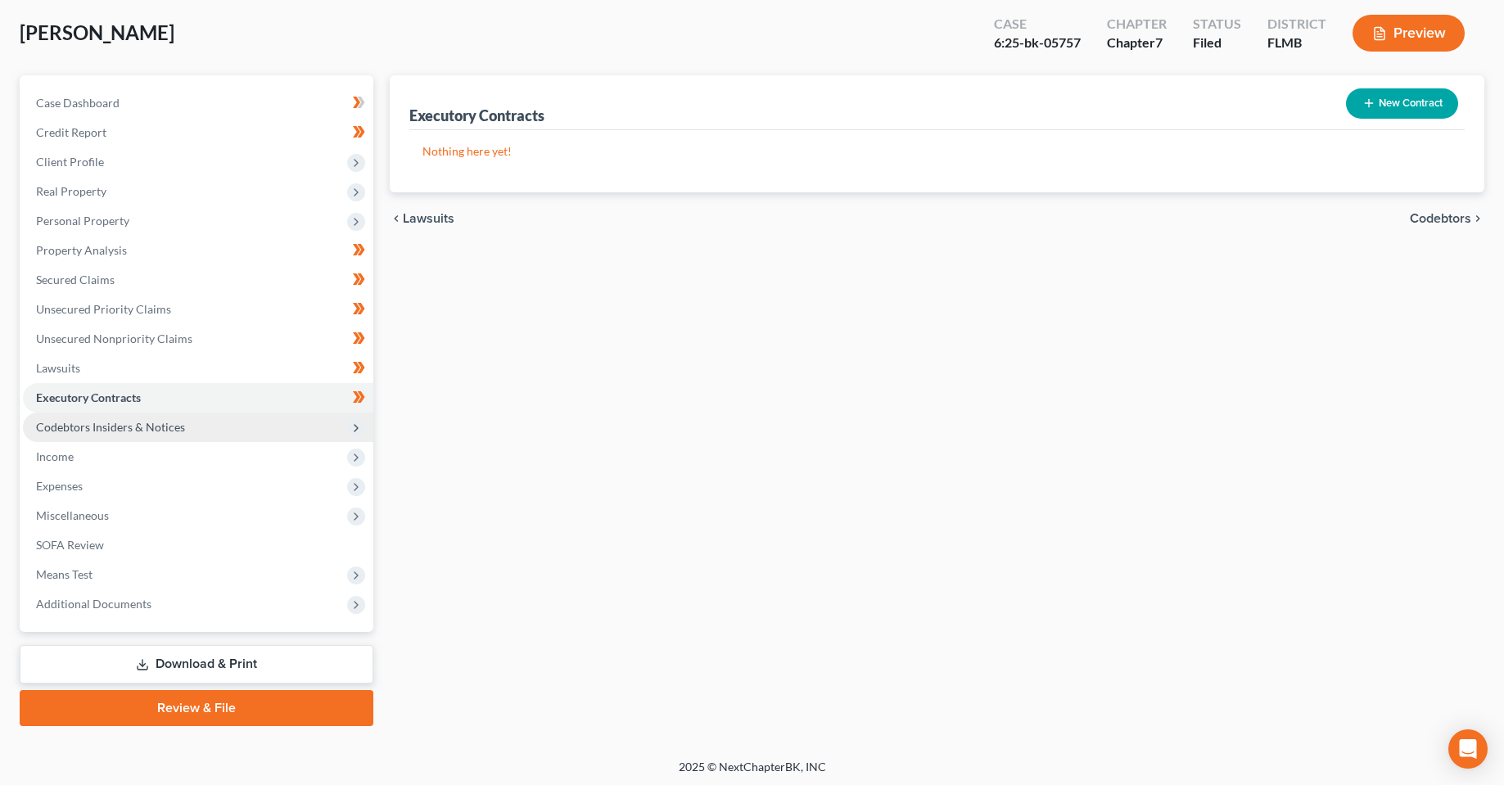
click at [81, 427] on span "Codebtors Insiders & Notices" at bounding box center [110, 427] width 149 height 14
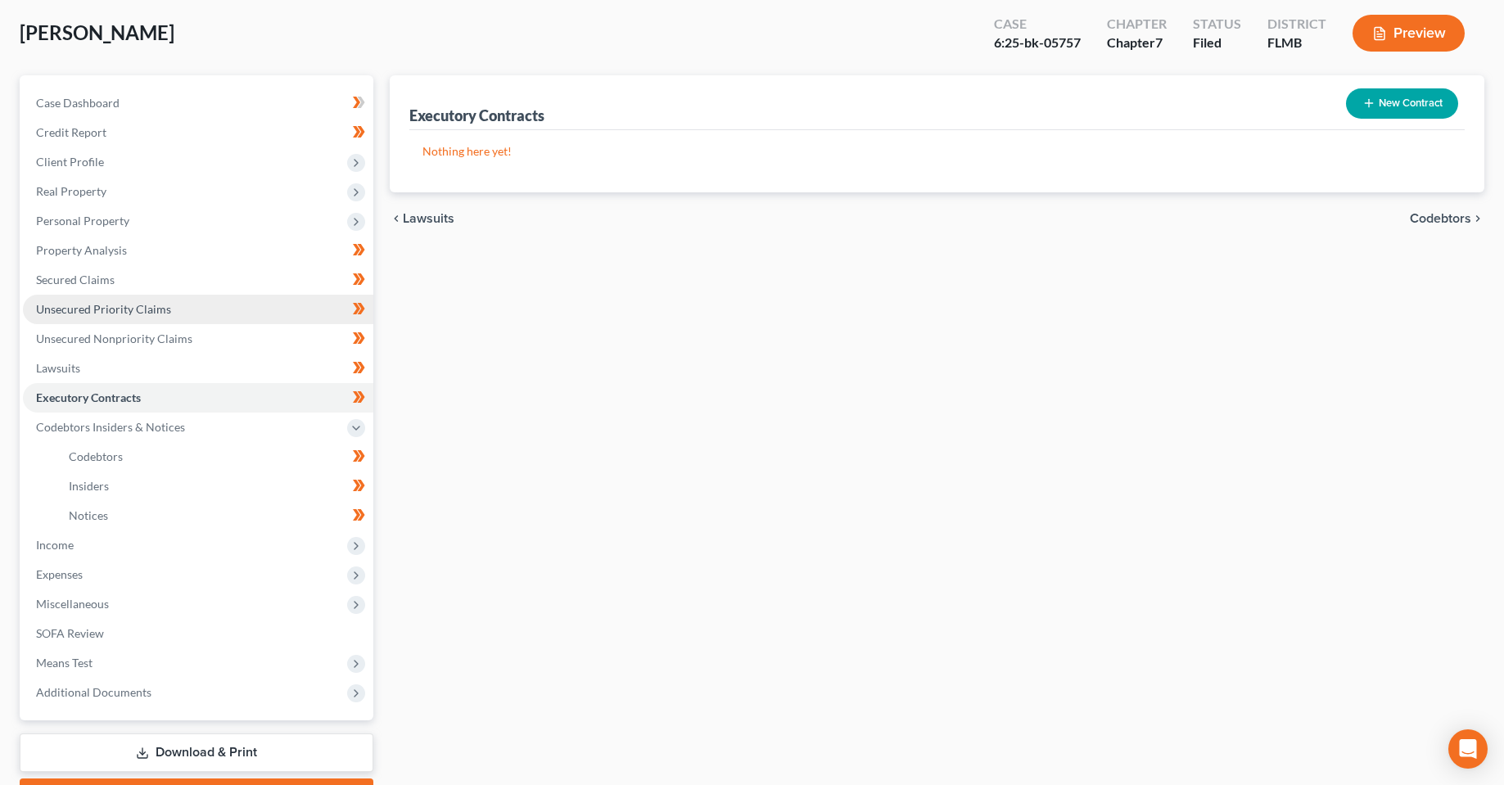
click at [123, 314] on span "Unsecured Priority Claims" at bounding box center [103, 309] width 135 height 14
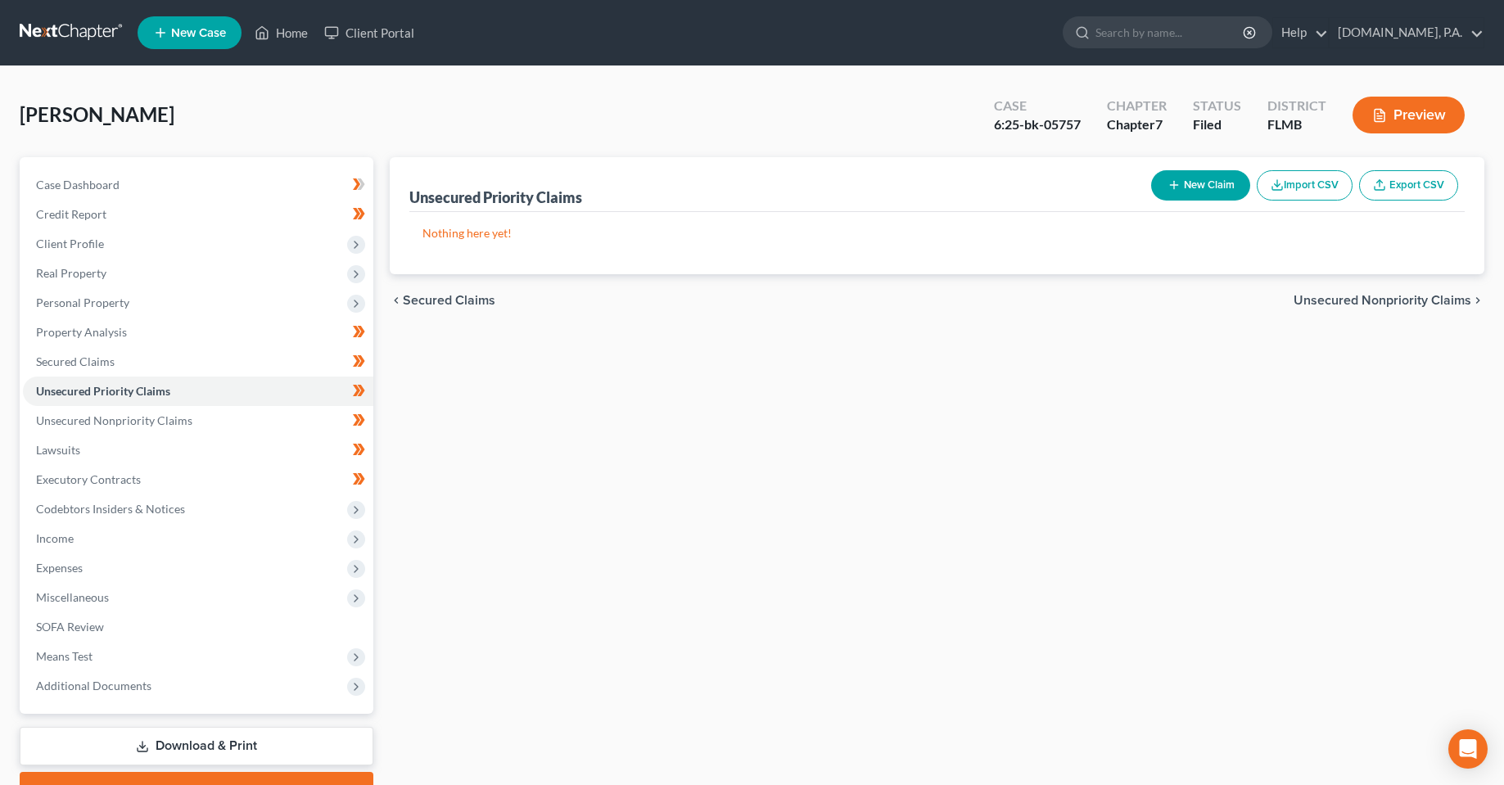
click at [702, 657] on div "Unsecured Priority Claims New Claim Import CSV Export CSV Nothing here yet! Pre…" at bounding box center [937, 482] width 1111 height 651
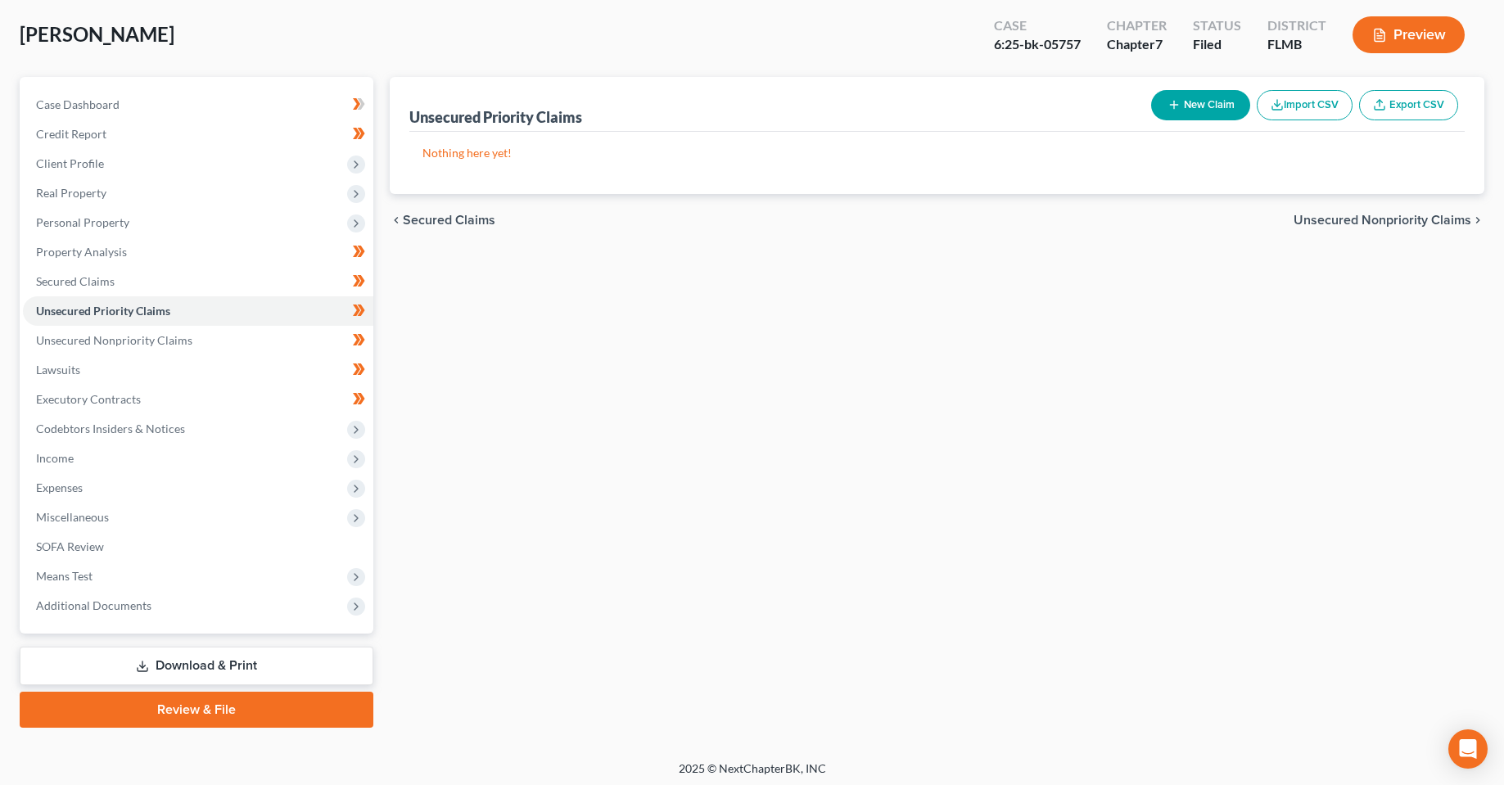
scroll to position [85, 0]
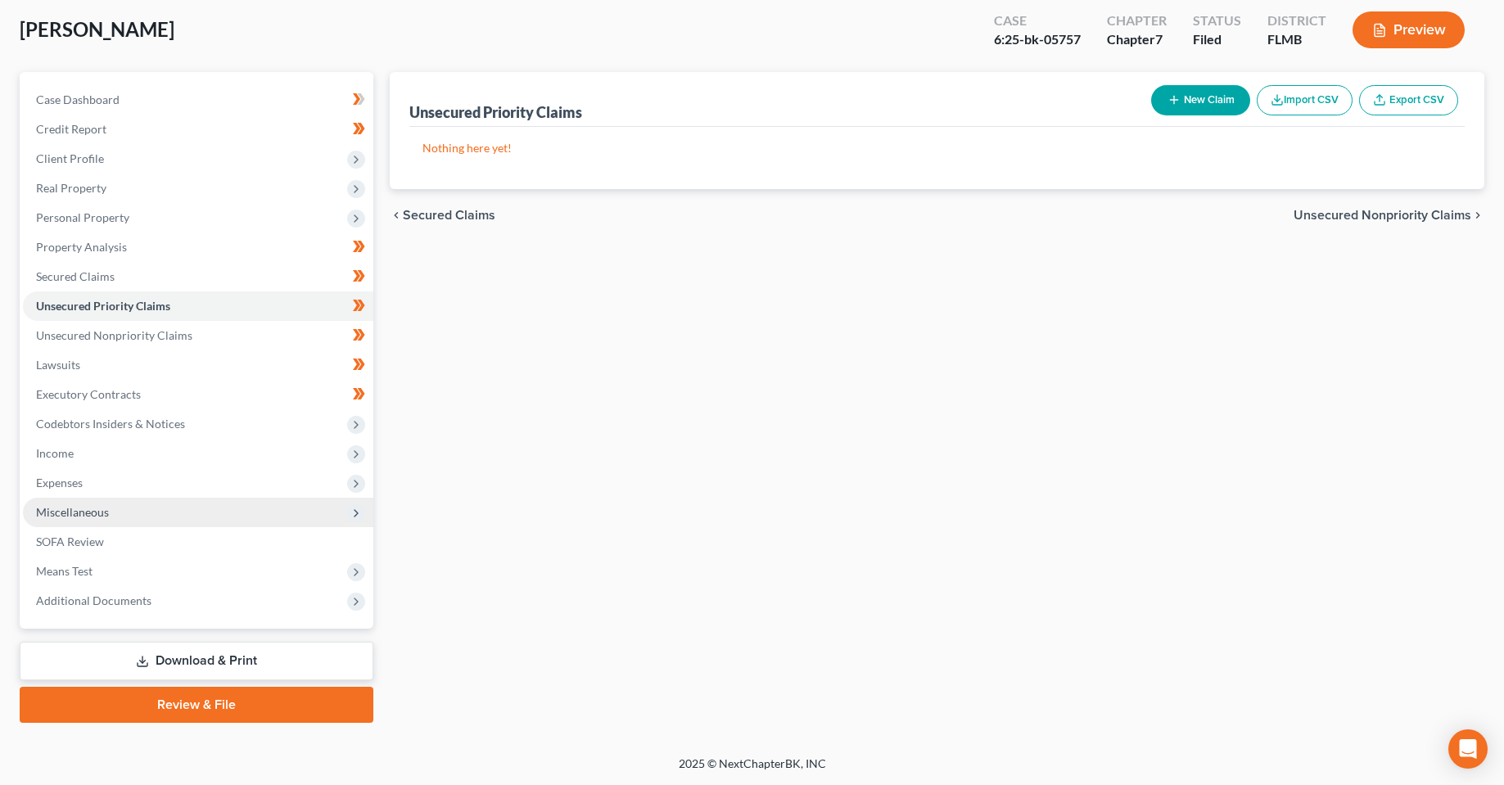
click at [106, 516] on span "Miscellaneous" at bounding box center [72, 512] width 73 height 14
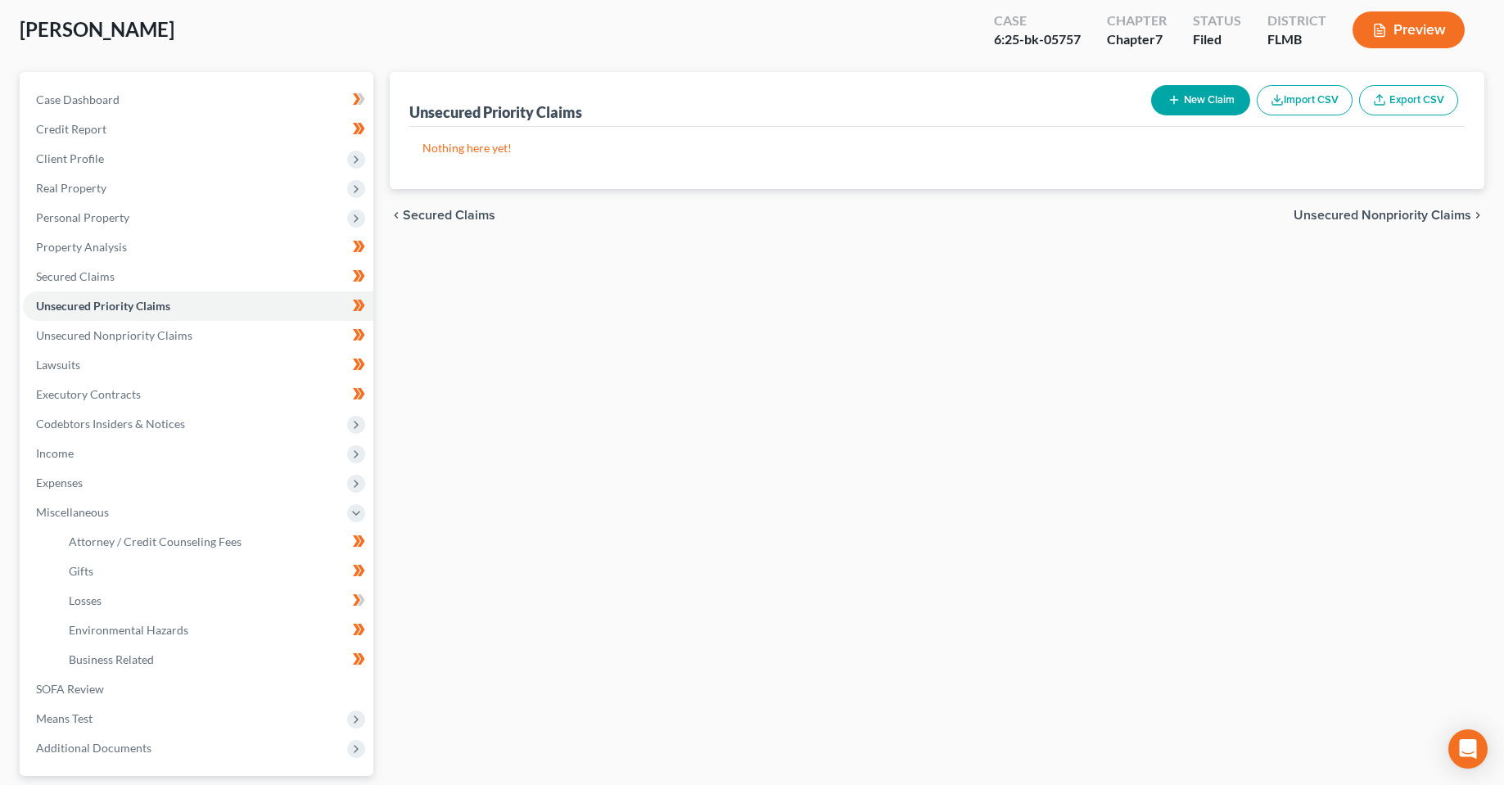
scroll to position [167, 0]
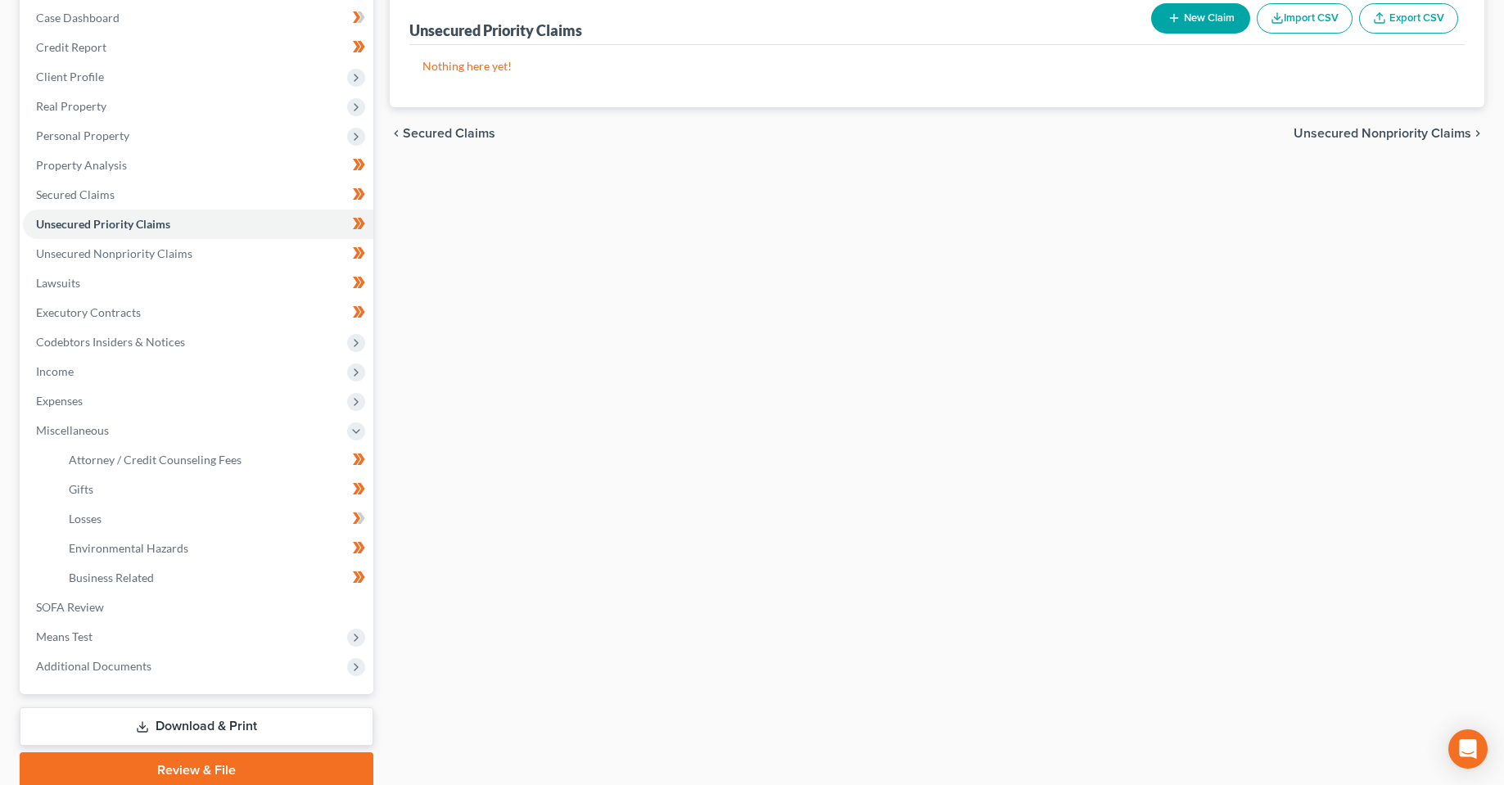
click at [775, 524] on div "Unsecured Priority Claims New Claim Import CSV Export CSV Nothing here yet! Pre…" at bounding box center [937, 389] width 1111 height 798
click at [88, 123] on span "Personal Property" at bounding box center [198, 135] width 350 height 29
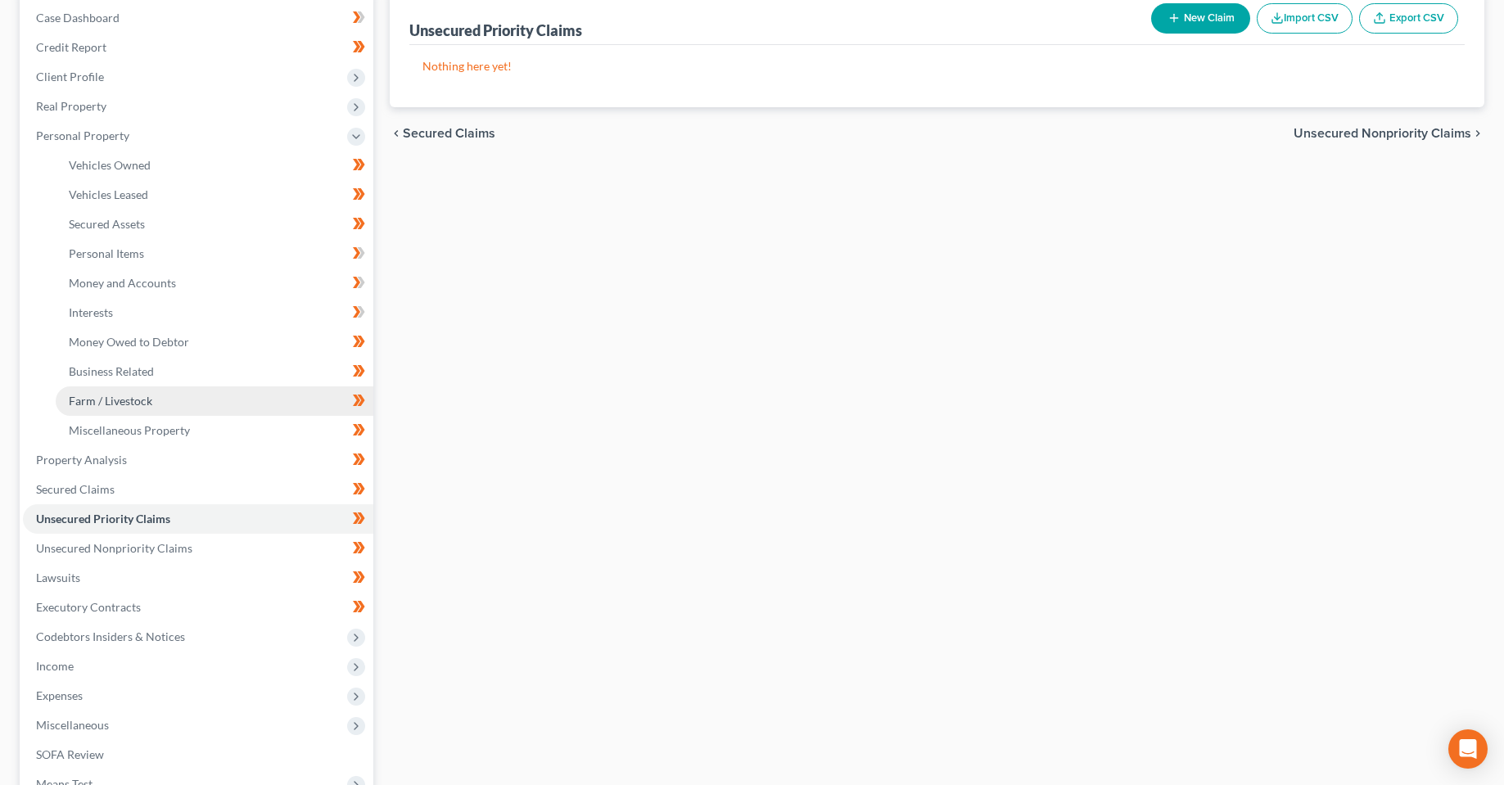
click at [138, 386] on link "Farm / Livestock" at bounding box center [215, 400] width 318 height 29
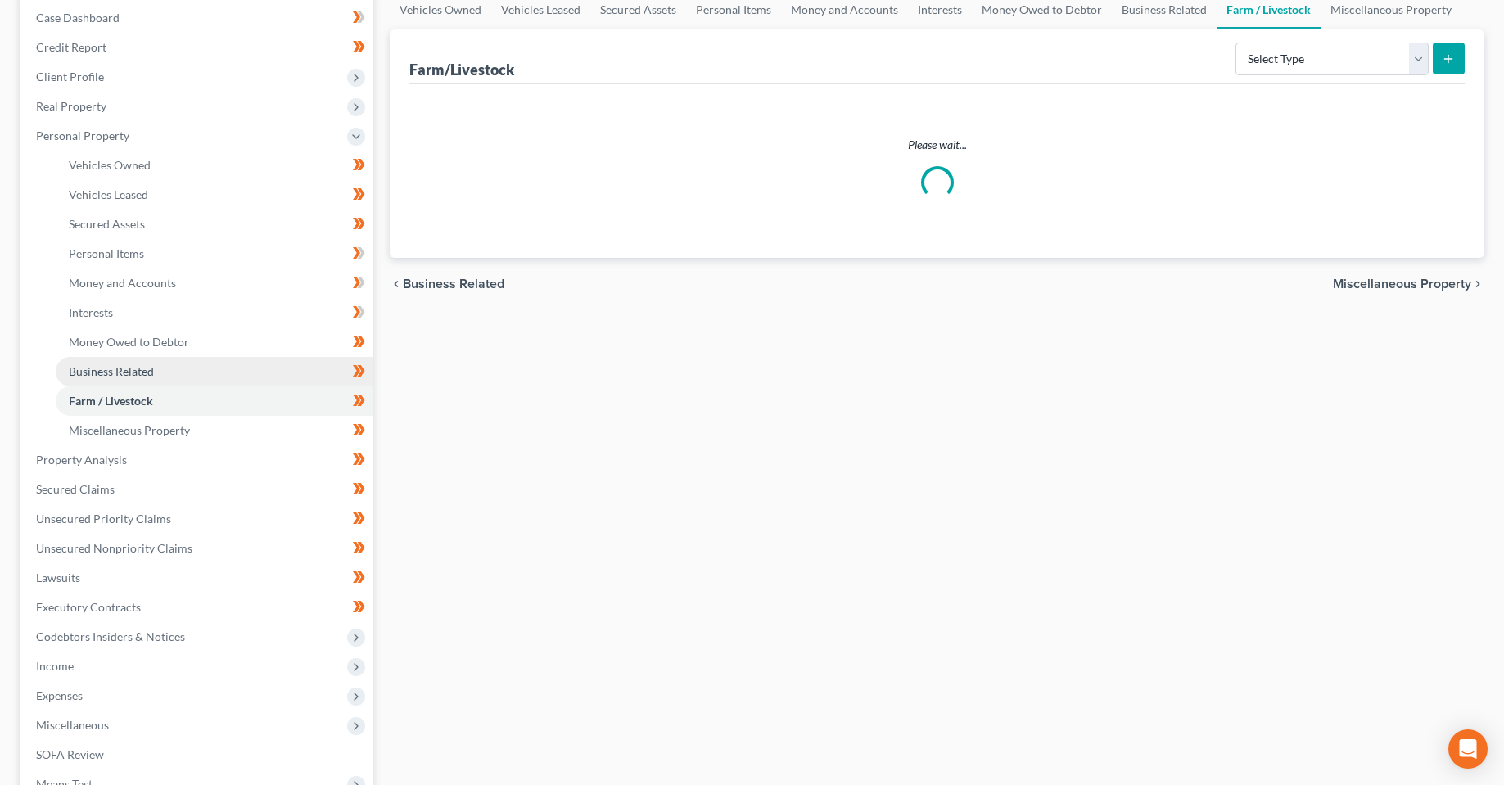
scroll to position [16, 0]
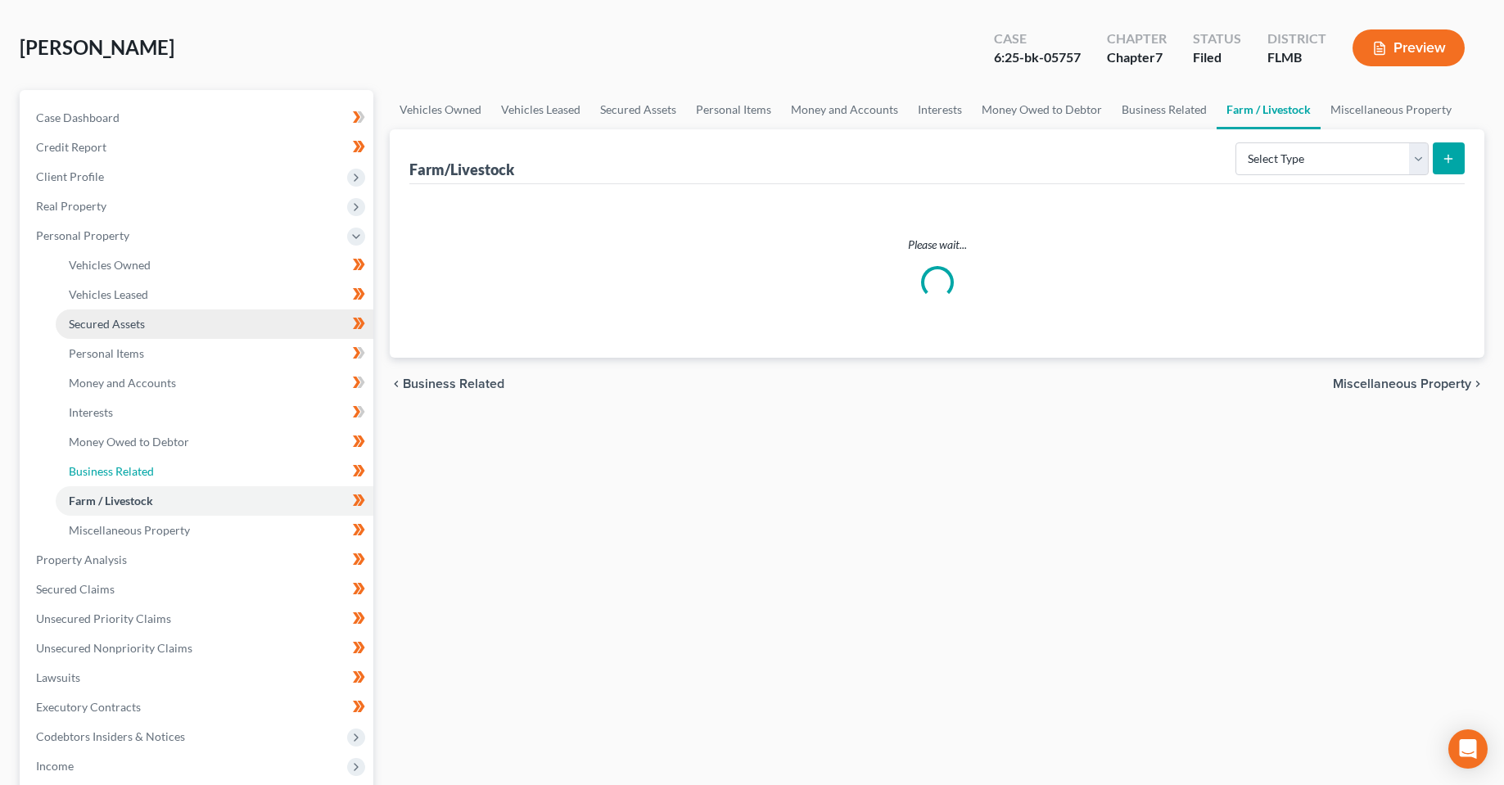
click at [138, 363] on ul "Vehicles Owned Vehicles Leased Machinery and Vehicles Office Related" at bounding box center [198, 398] width 350 height 295
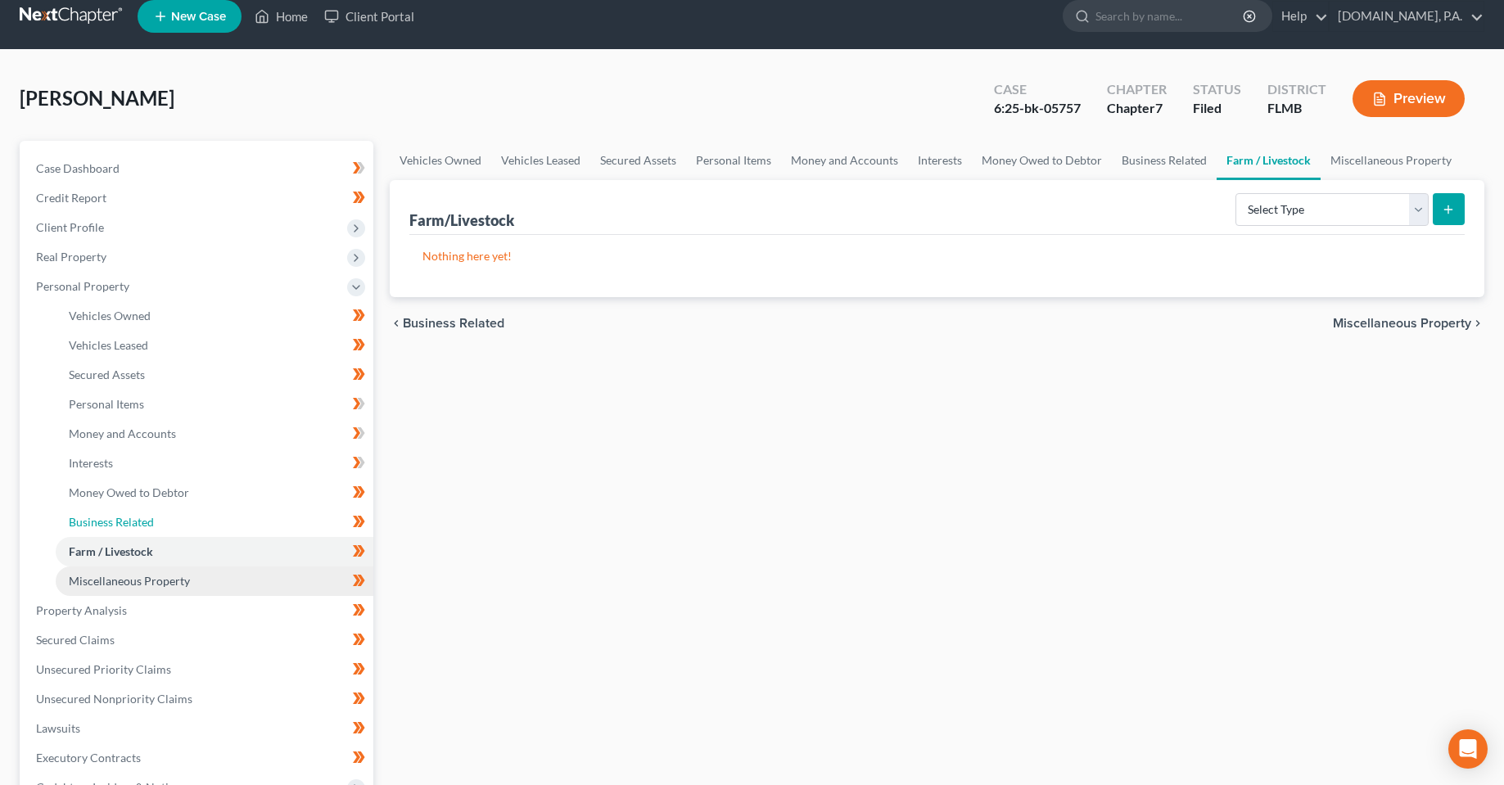
scroll to position [0, 0]
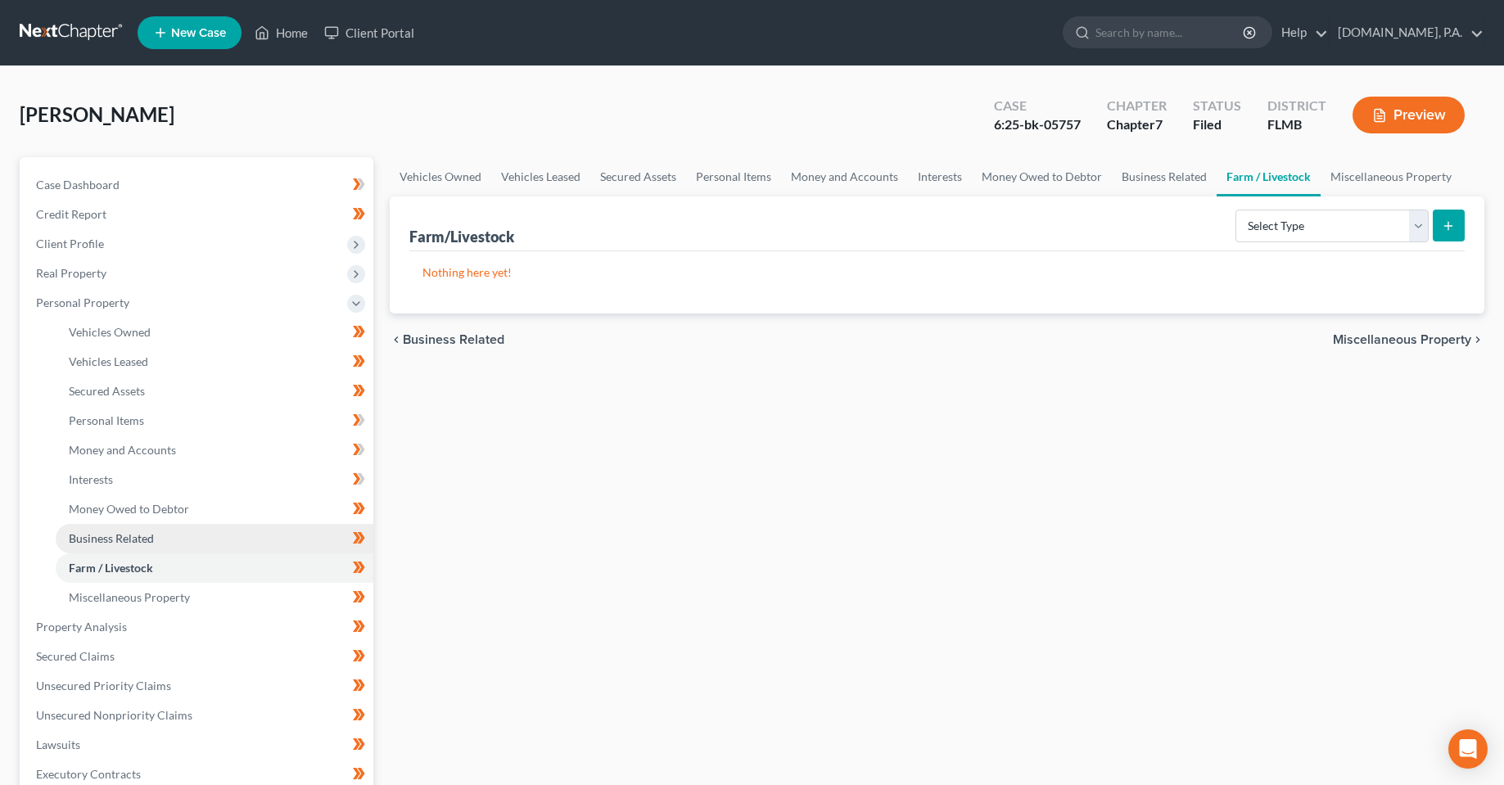
click at [124, 535] on span "Business Related" at bounding box center [111, 538] width 85 height 14
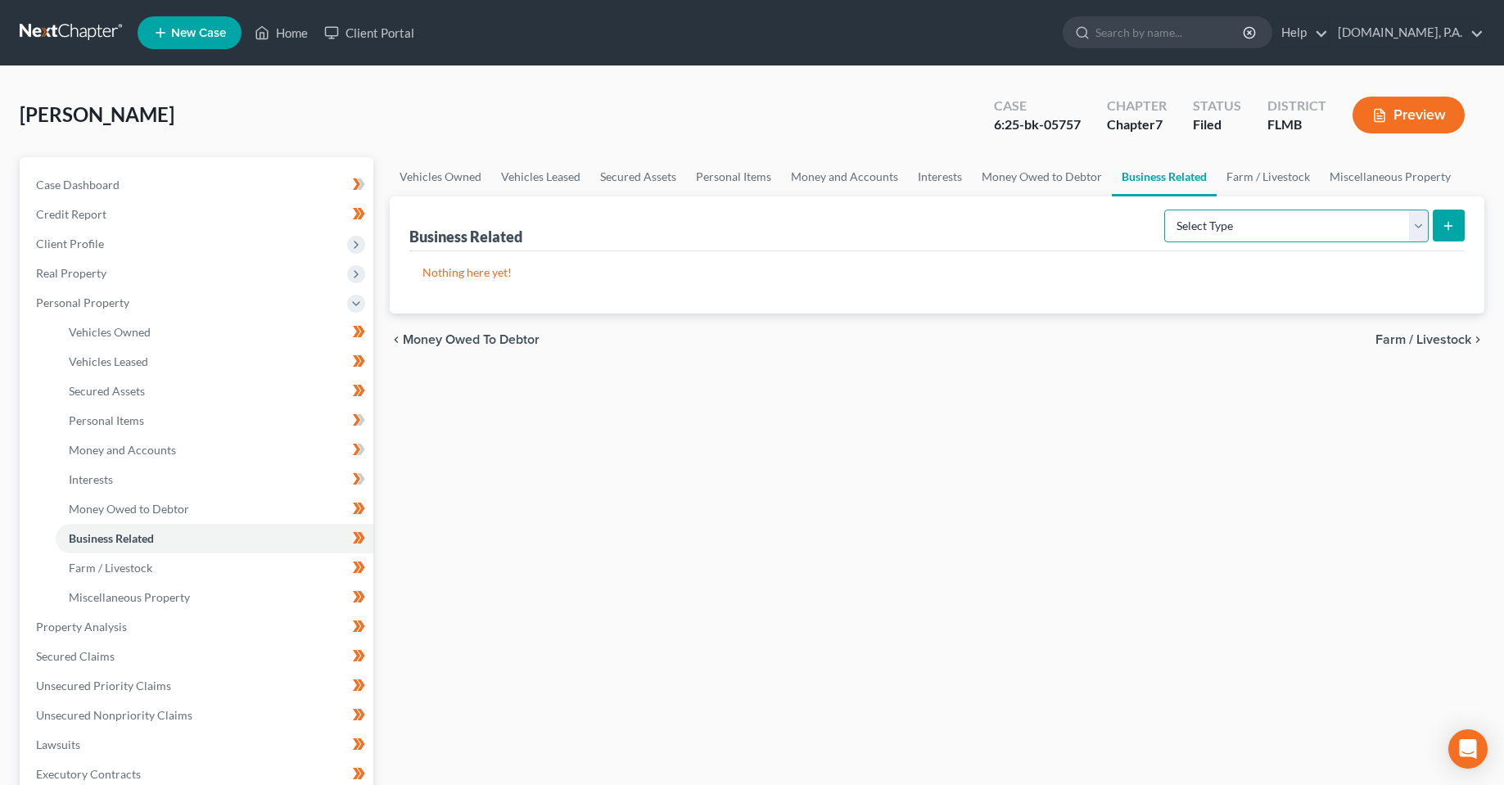
click at [1352, 225] on select "Select Type Customer Lists Franchises Inventory Licenses Machinery Office Equip…" at bounding box center [1296, 226] width 264 height 33
click at [978, 566] on div "Vehicles Owned Vehicles Leased Secured Assets Personal Items Money and Accounts…" at bounding box center [937, 630] width 1111 height 946
click at [774, 408] on div "Vehicles Owned Vehicles Leased Secured Assets Personal Items Money and Accounts…" at bounding box center [937, 630] width 1111 height 946
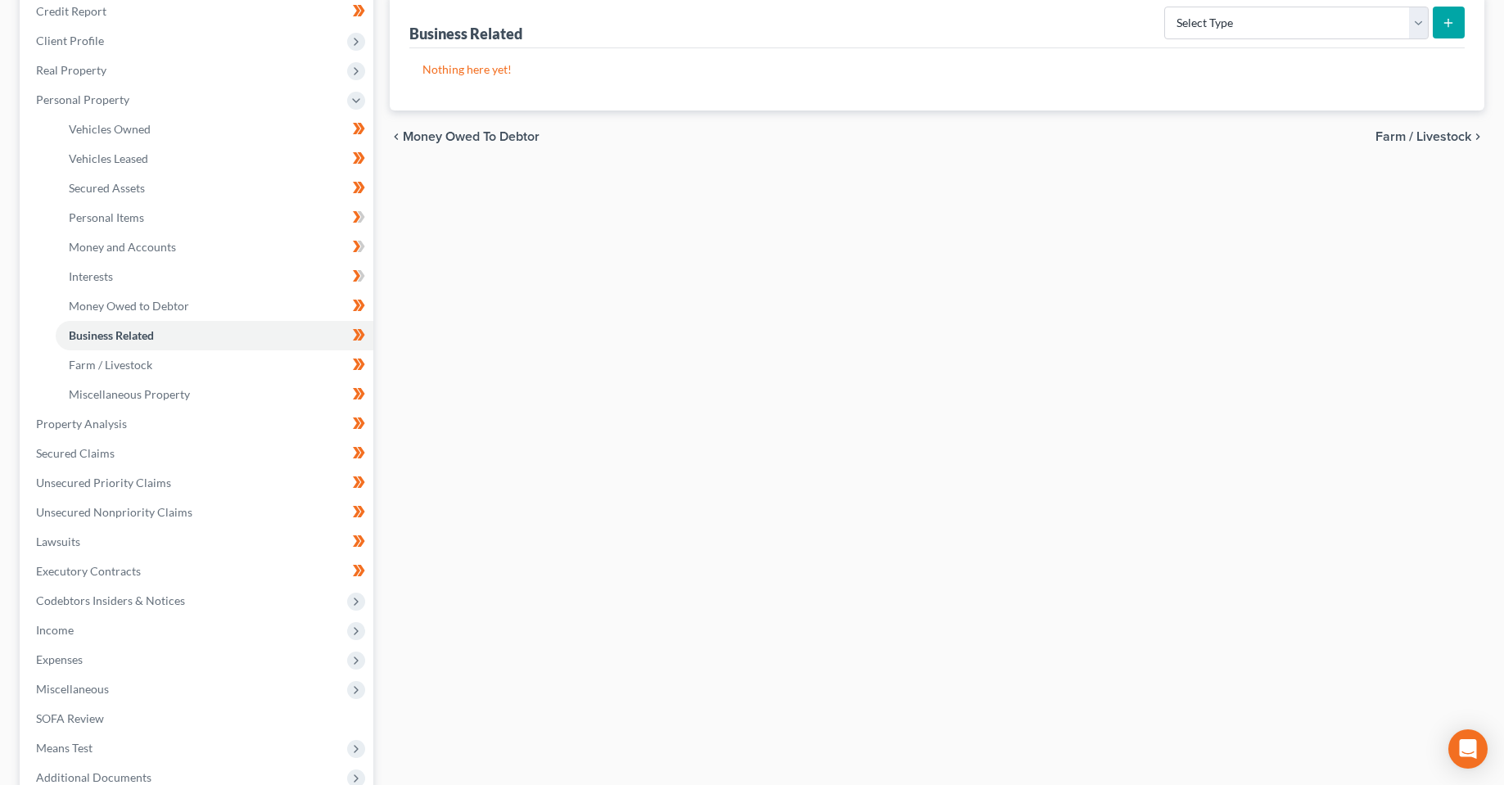
scroll to position [327, 0]
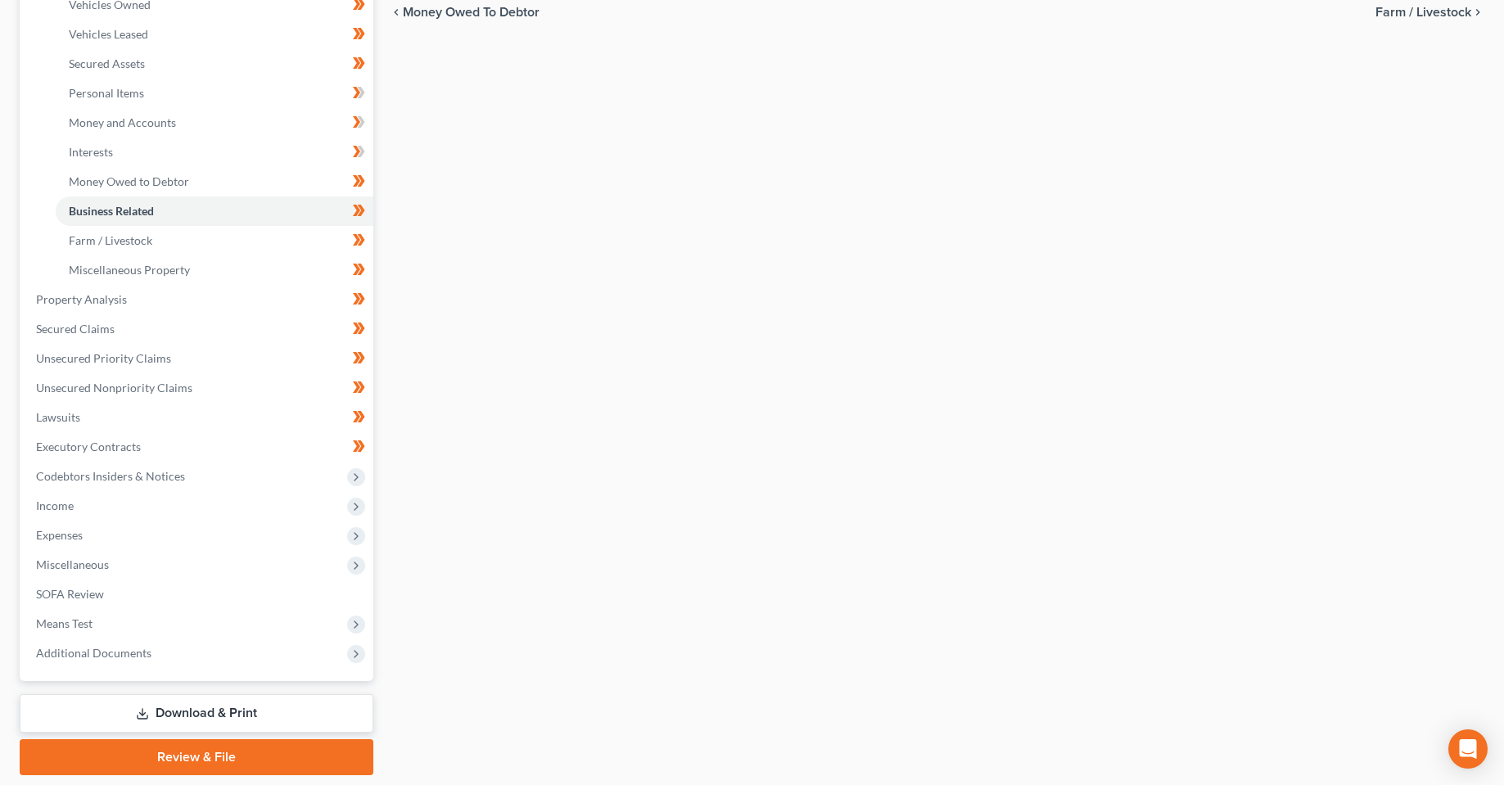
drag, startPoint x: 745, startPoint y: 554, endPoint x: 765, endPoint y: 562, distance: 21.3
click at [747, 553] on div "Vehicles Owned Vehicles Leased Secured Assets Personal Items Money and Accounts…" at bounding box center [937, 303] width 1111 height 946
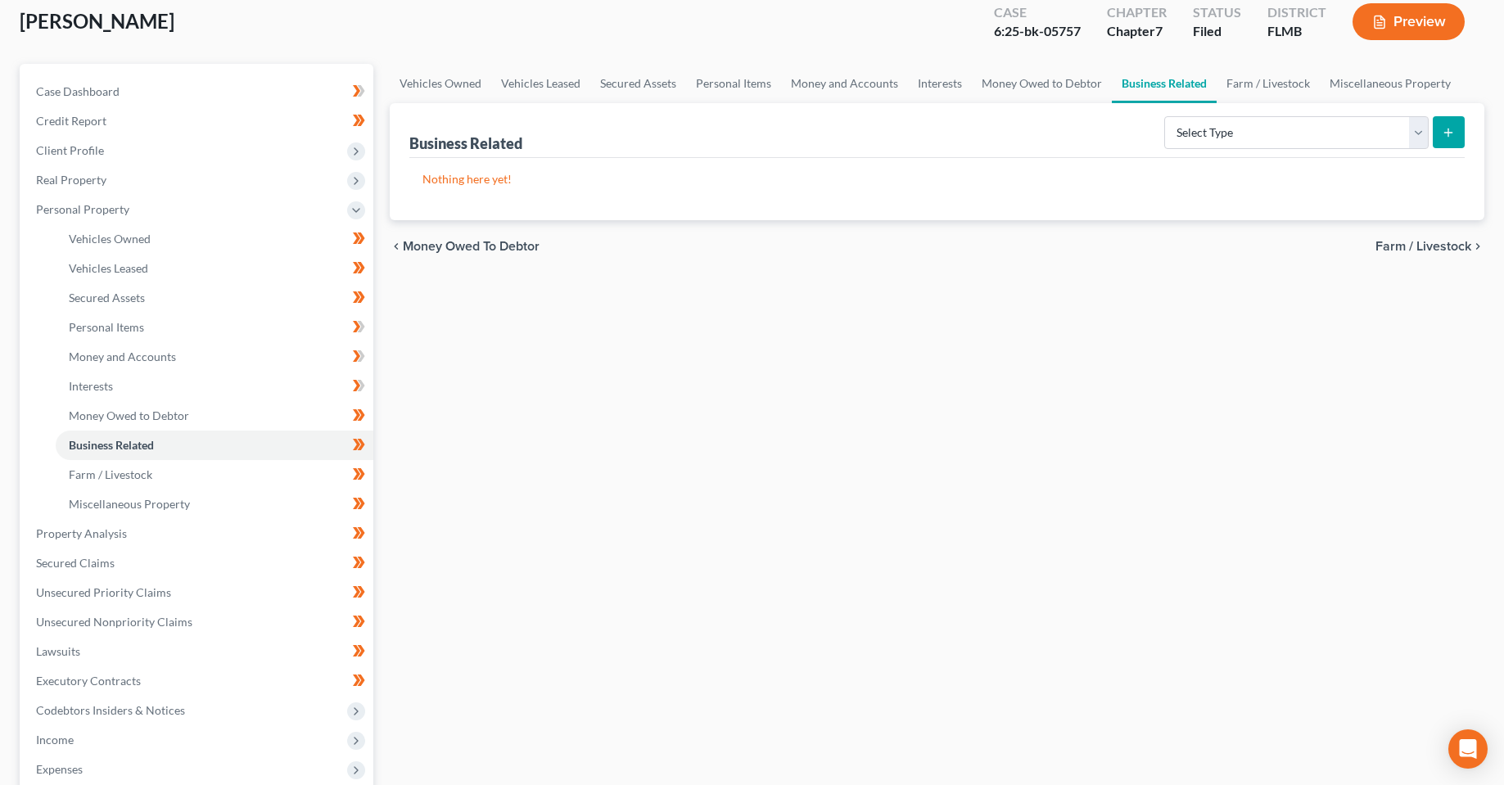
scroll to position [0, 0]
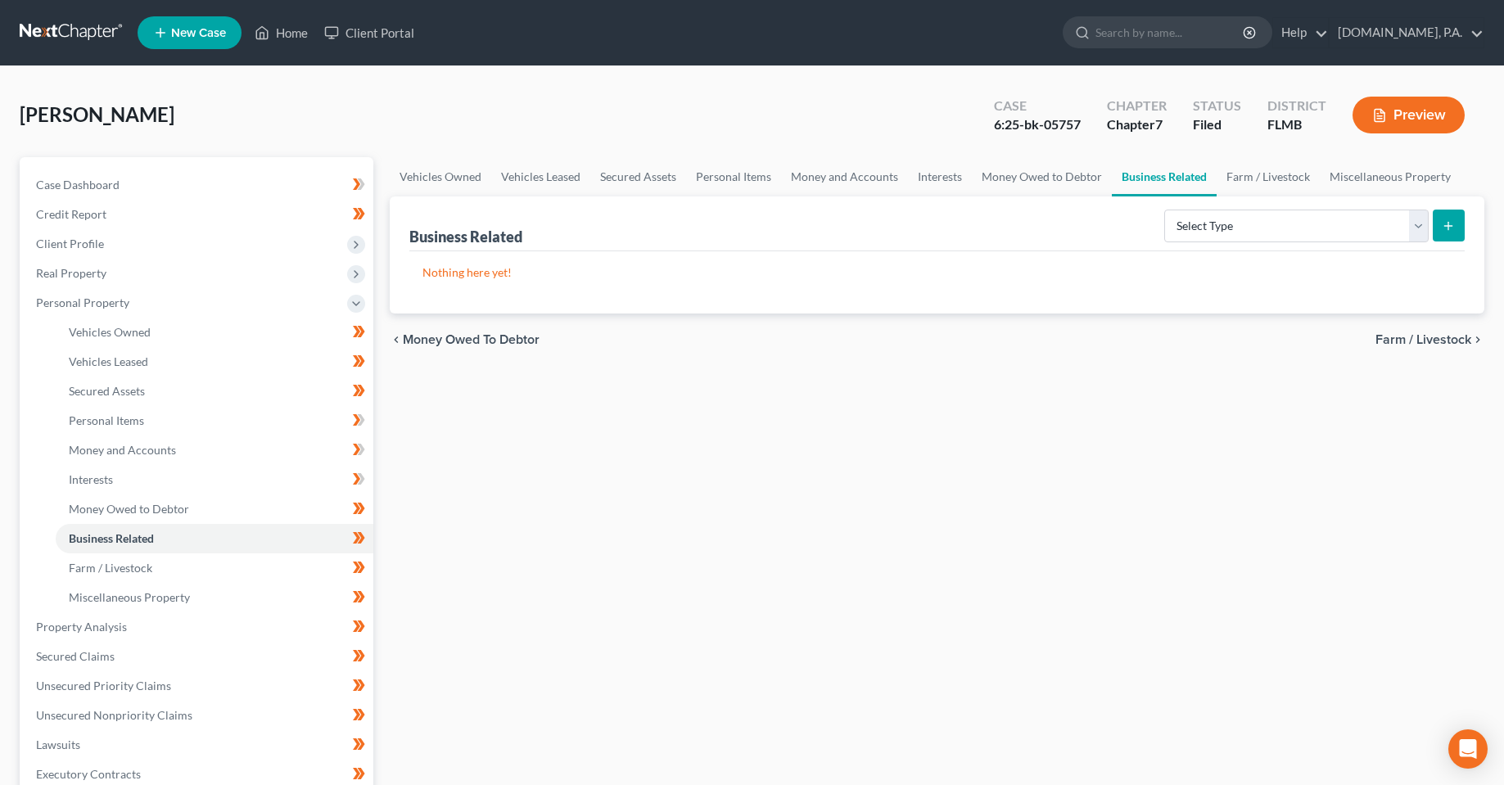
click at [779, 679] on div "Vehicles Owned Vehicles Leased Secured Assets Personal Items Money and Accounts…" at bounding box center [937, 630] width 1111 height 946
drag, startPoint x: 630, startPoint y: 452, endPoint x: 702, endPoint y: 459, distance: 71.6
click at [630, 452] on div "Vehicles Owned Vehicles Leased Secured Assets Personal Items Money and Accounts…" at bounding box center [937, 630] width 1111 height 946
click at [646, 664] on div "Vehicles Owned Vehicles Leased Secured Assets Personal Items Money and Accounts…" at bounding box center [937, 630] width 1111 height 946
click at [503, 656] on div "Vehicles Owned Vehicles Leased Secured Assets Personal Items Money and Accounts…" at bounding box center [937, 630] width 1111 height 946
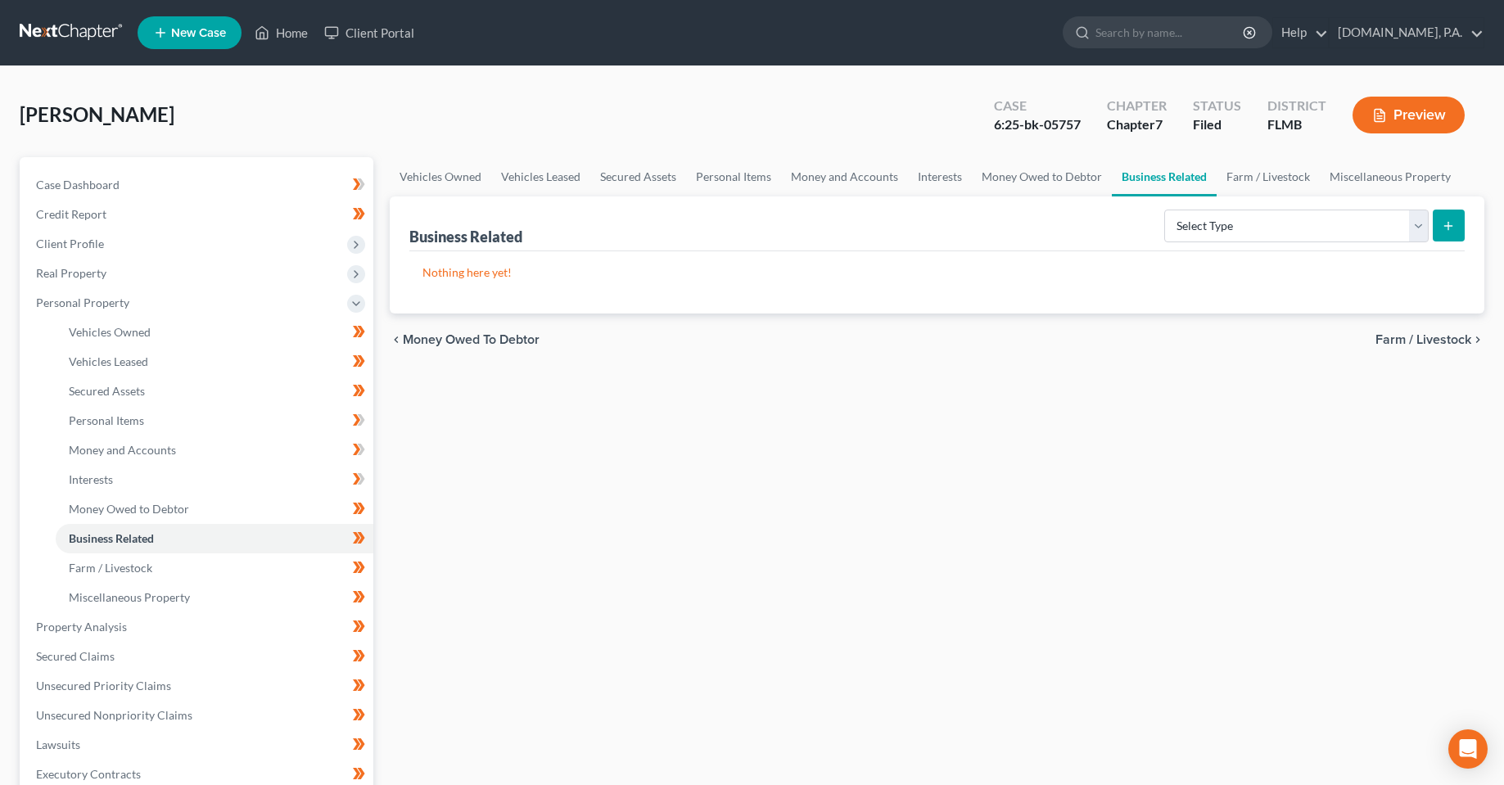
drag, startPoint x: 721, startPoint y: 445, endPoint x: 707, endPoint y: 465, distance: 24.8
click at [720, 464] on div "Vehicles Owned Vehicles Leased Secured Assets Personal Items Money and Accounts…" at bounding box center [937, 630] width 1111 height 946
click at [671, 391] on div "Vehicles Owned Vehicles Leased Secured Assets Personal Items Money and Accounts…" at bounding box center [937, 630] width 1111 height 946
click at [260, 140] on div "[PERSON_NAME] Upgraded Case 6:25-bk-05757 Chapter Chapter 7 Status Filed Distri…" at bounding box center [752, 121] width 1465 height 71
click at [604, 439] on div "Vehicles Owned Vehicles Leased Secured Assets Personal Items Money and Accounts…" at bounding box center [937, 630] width 1111 height 946
